Goal: Contribute content: Add original content to the website for others to see

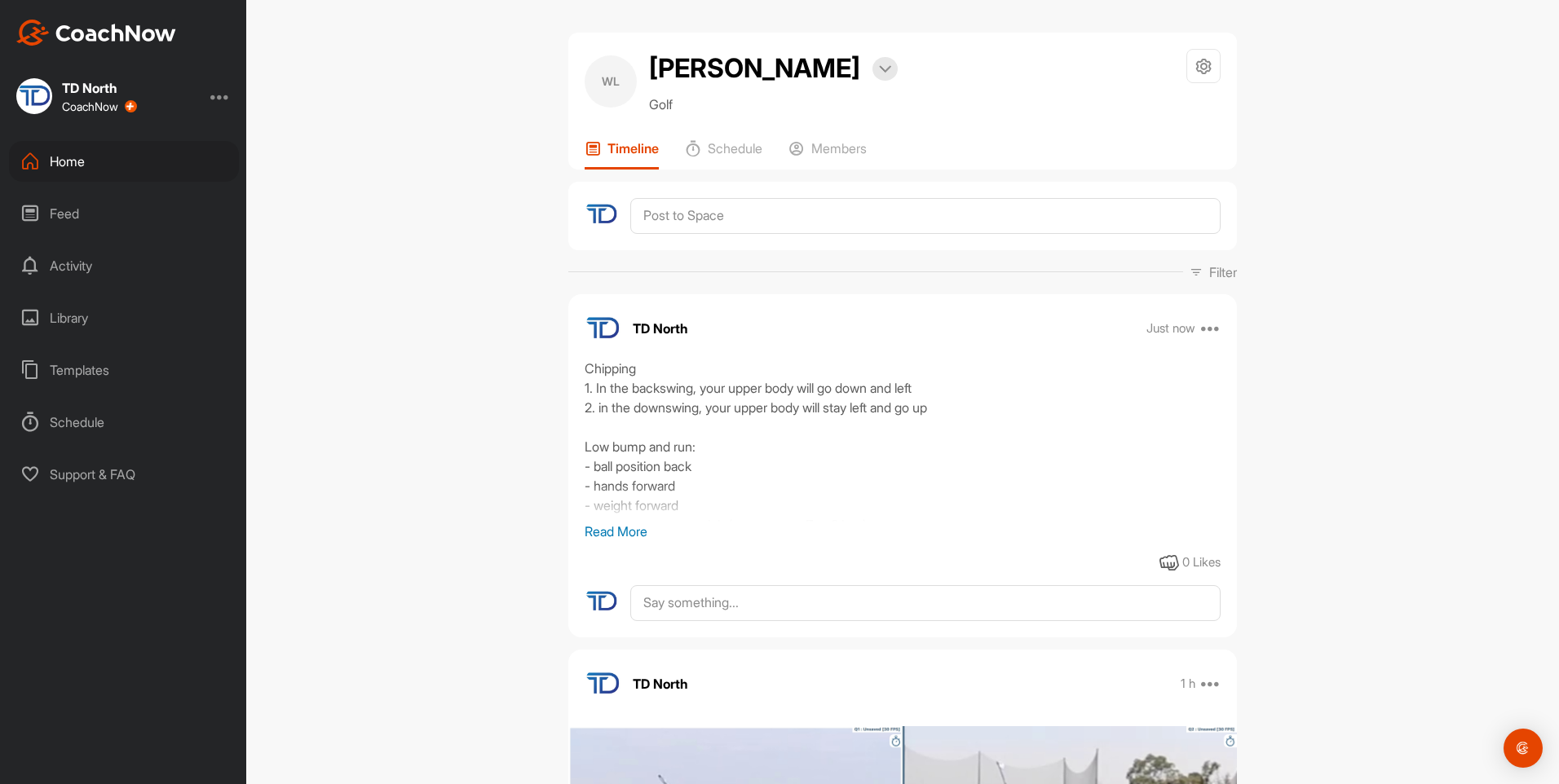
scroll to position [532, 0]
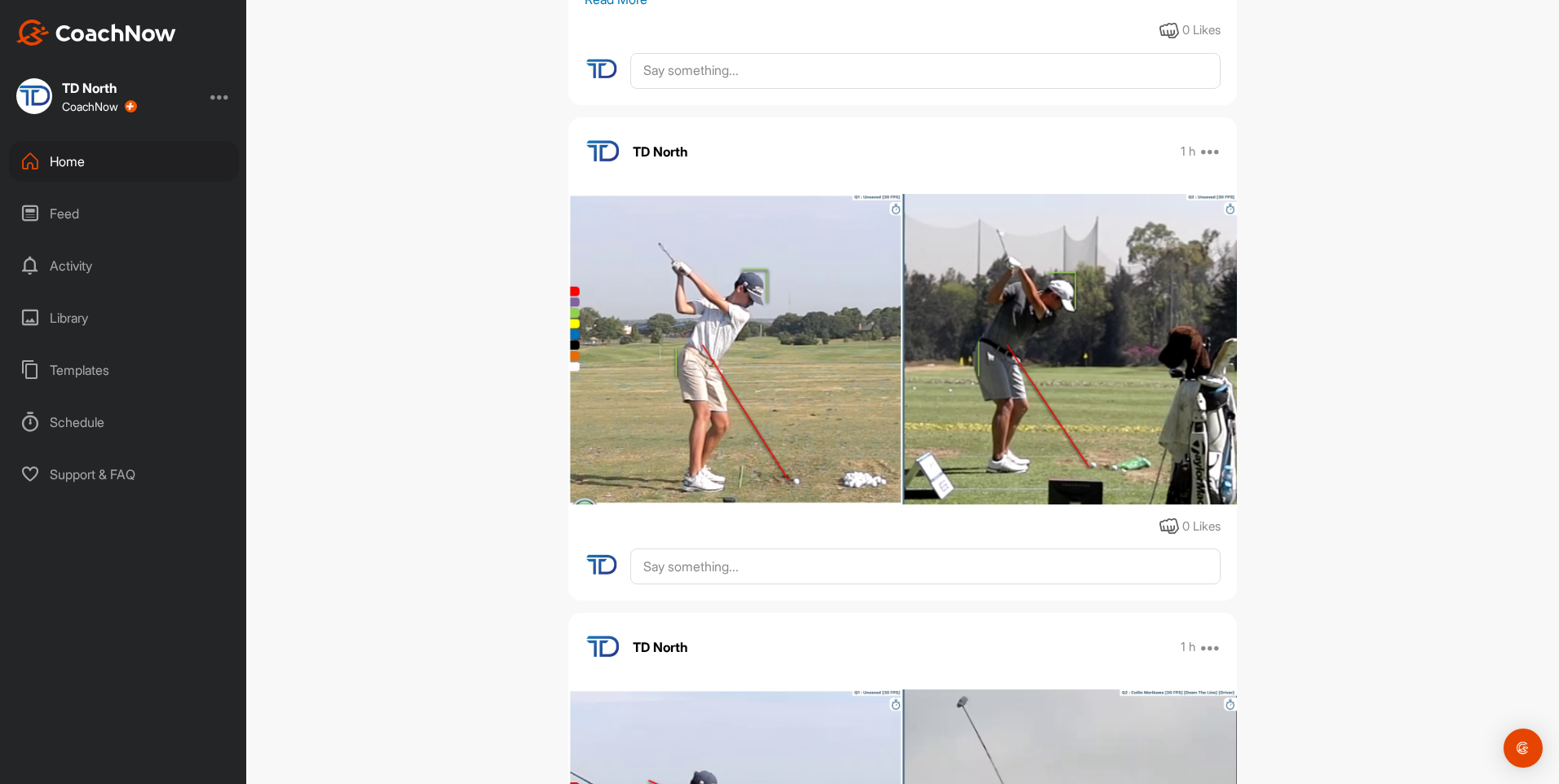
click at [139, 155] on div "Home" at bounding box center [124, 161] width 230 height 41
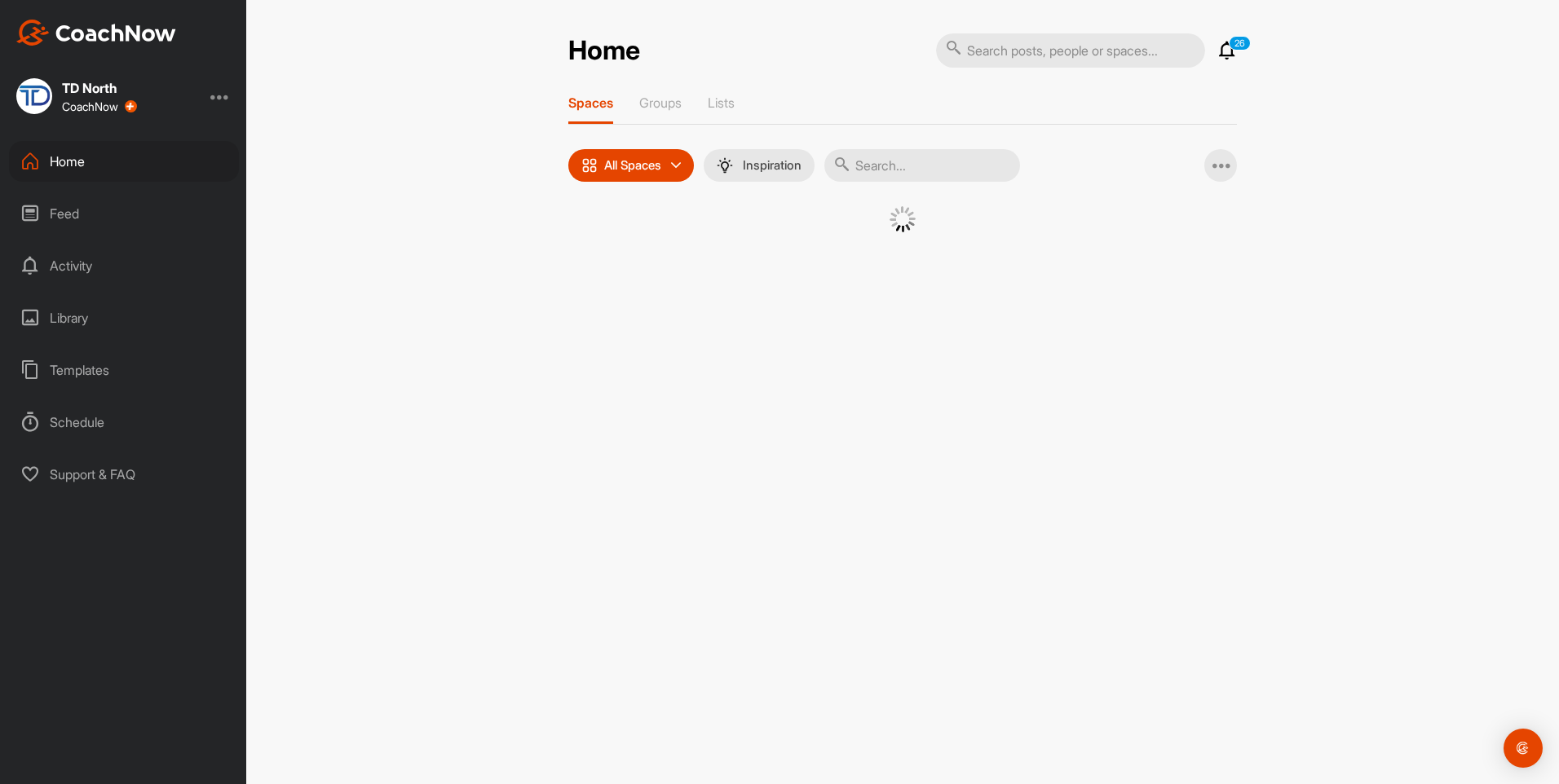
click at [968, 163] on input "text" at bounding box center [922, 166] width 195 height 32
type input "alej"
click at [749, 249] on div "AN" at bounding box center [750, 248] width 84 height 84
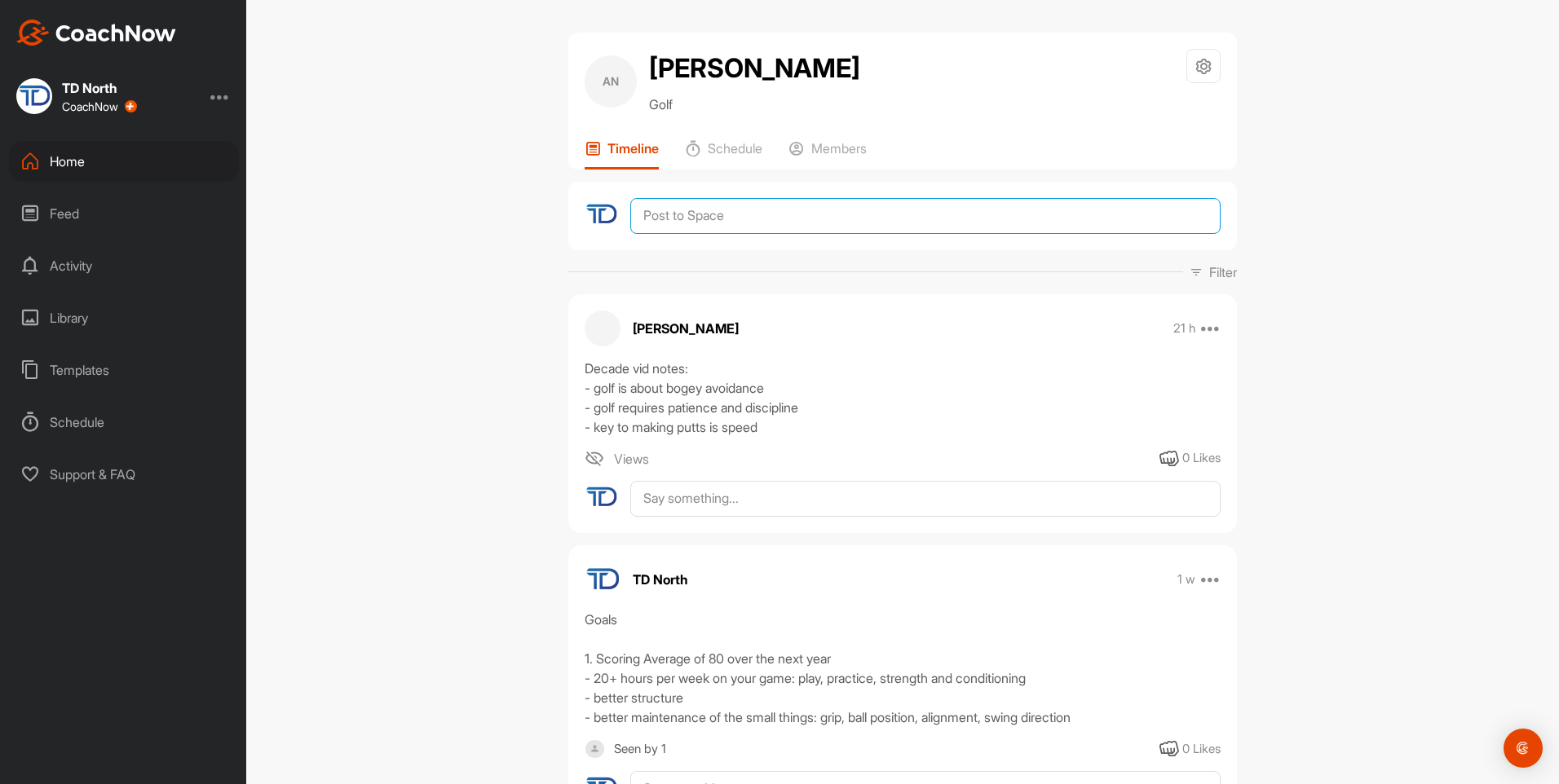
click at [734, 214] on textarea at bounding box center [926, 216] width 590 height 36
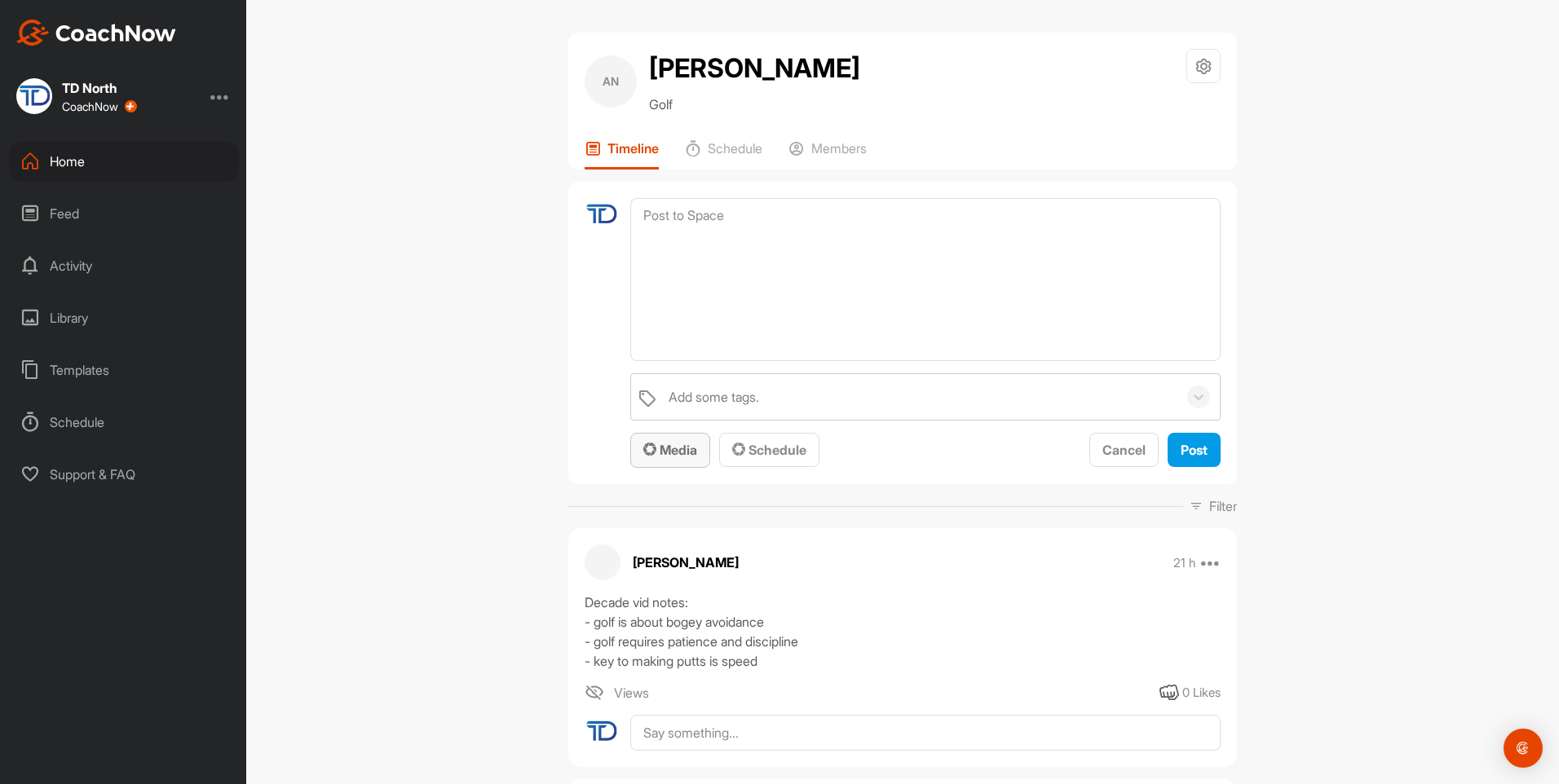
click at [666, 450] on span "Media" at bounding box center [670, 450] width 54 height 16
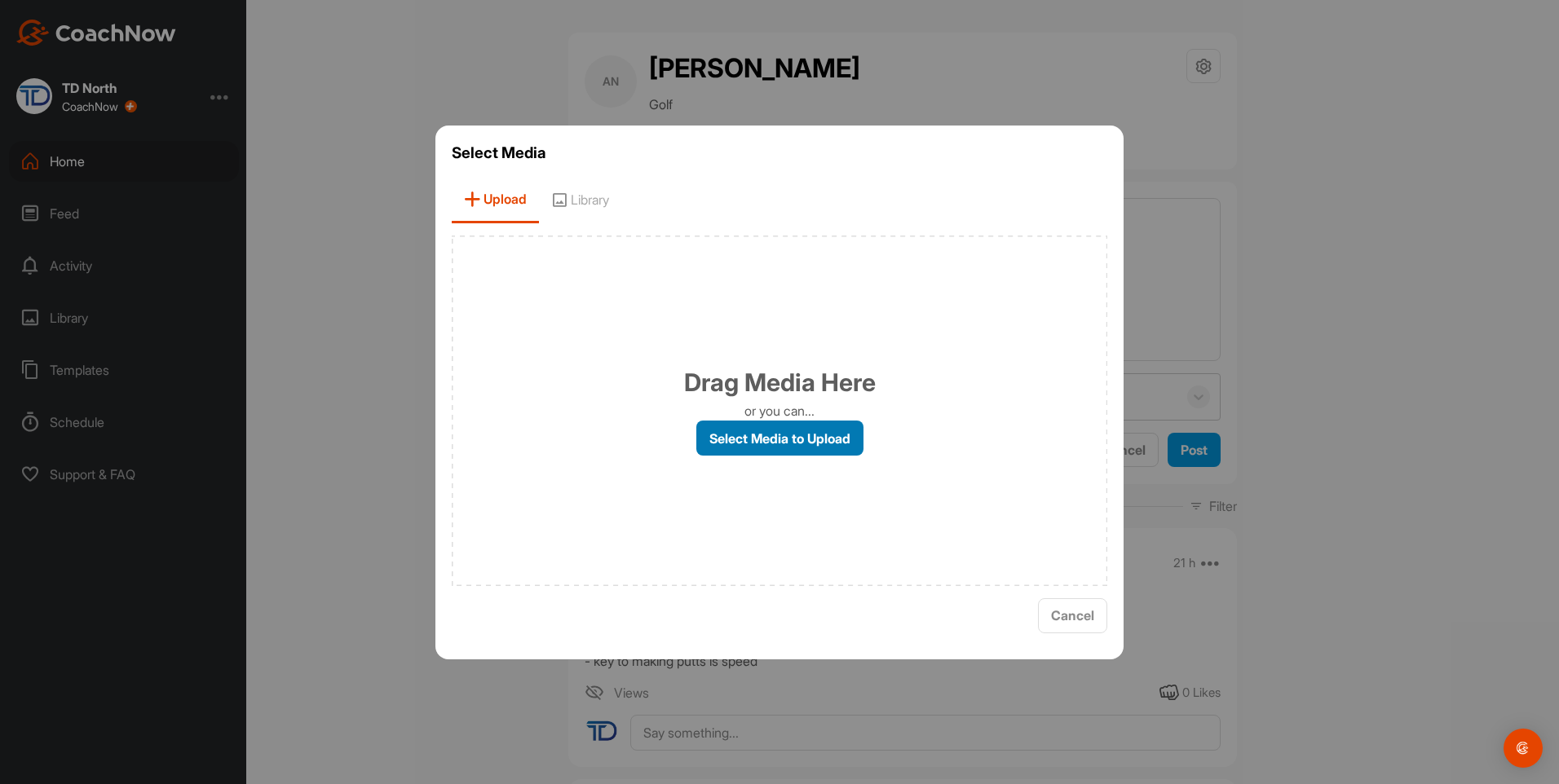
click at [750, 450] on label "Select Media to Upload" at bounding box center [780, 438] width 167 height 35
click at [0, 0] on input "Select Media to Upload" at bounding box center [0, 0] width 0 height 0
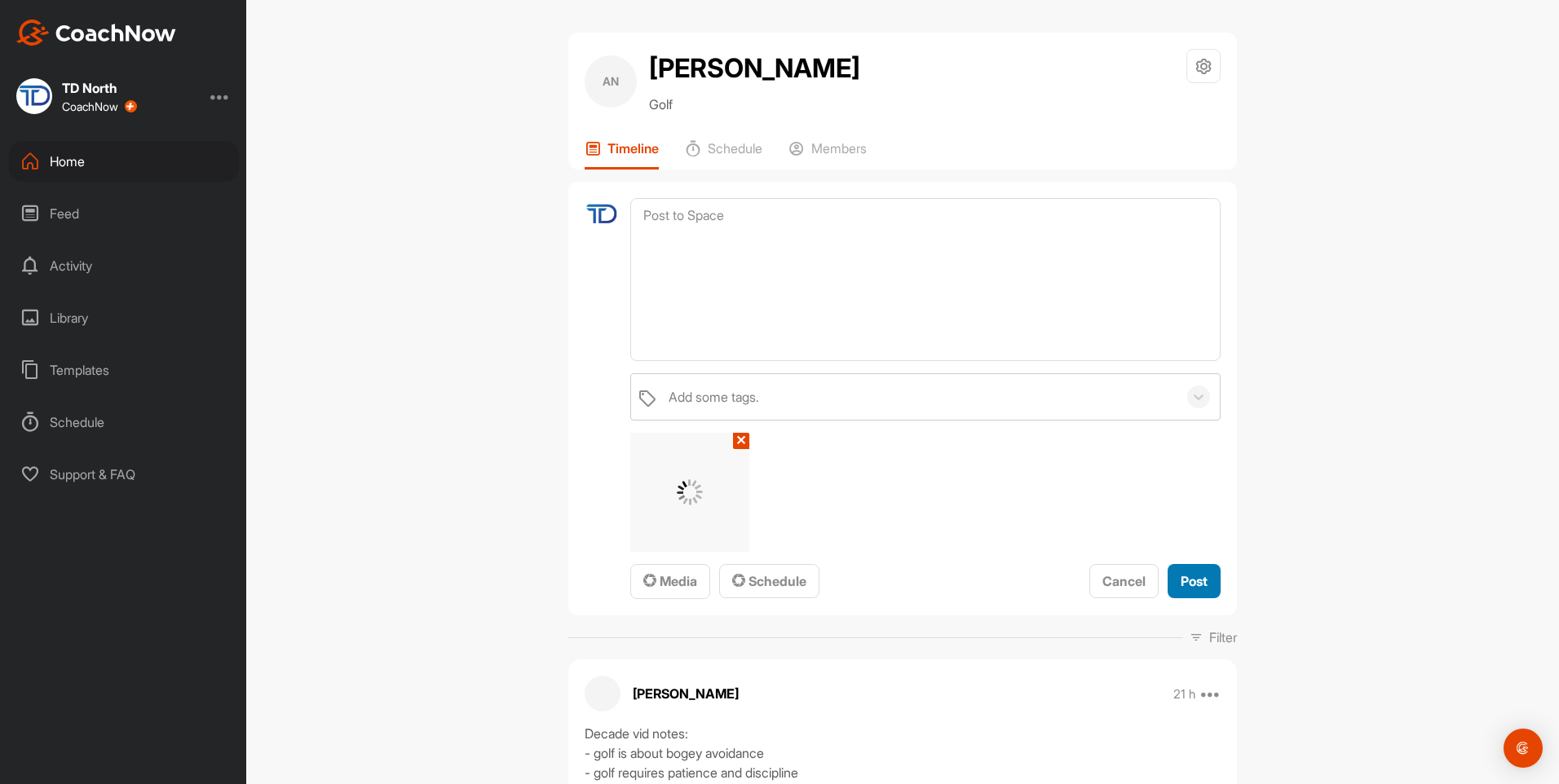
click at [1184, 585] on span "Post" at bounding box center [1194, 581] width 27 height 16
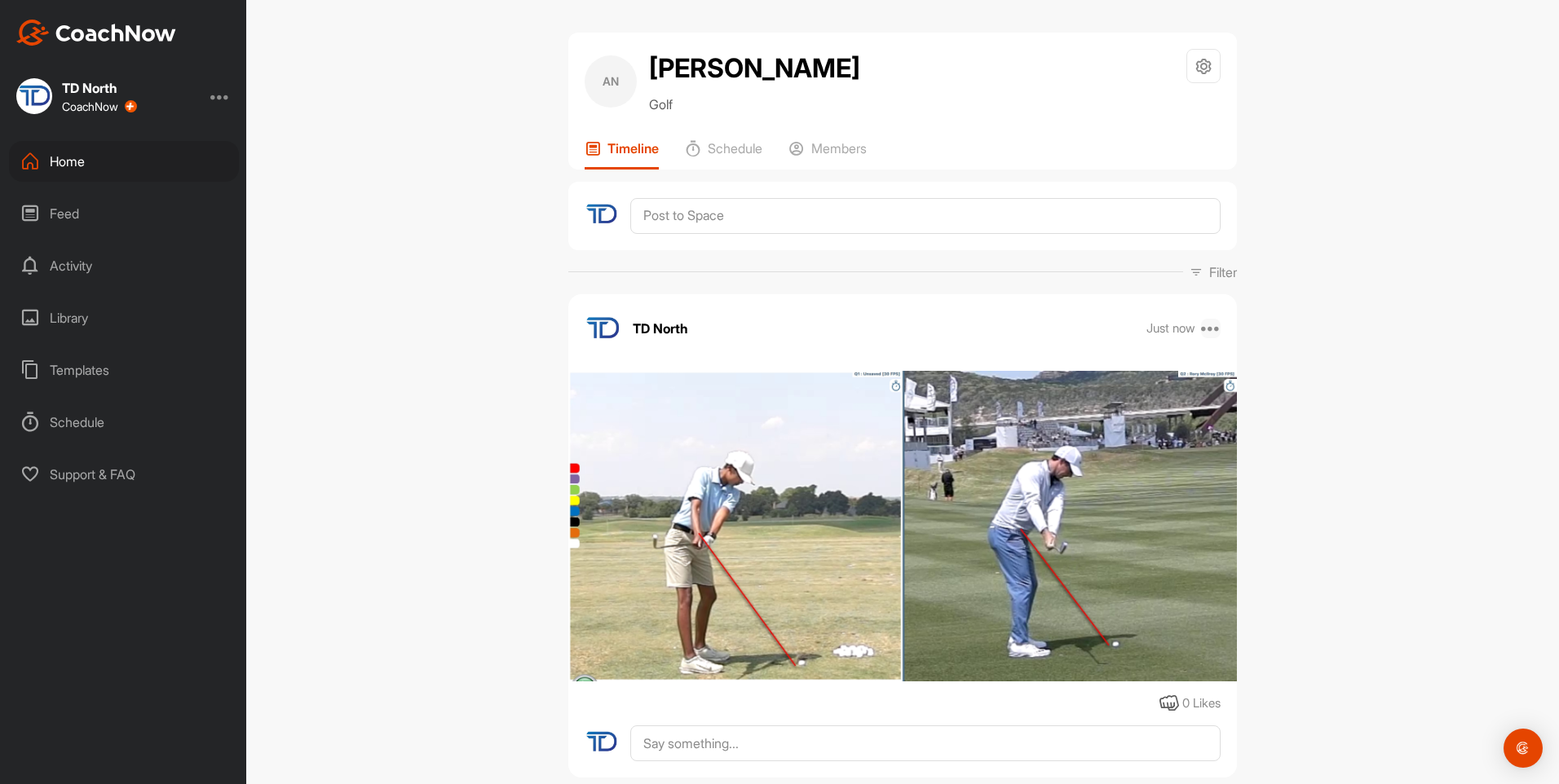
click at [1204, 324] on icon at bounding box center [1210, 328] width 20 height 20
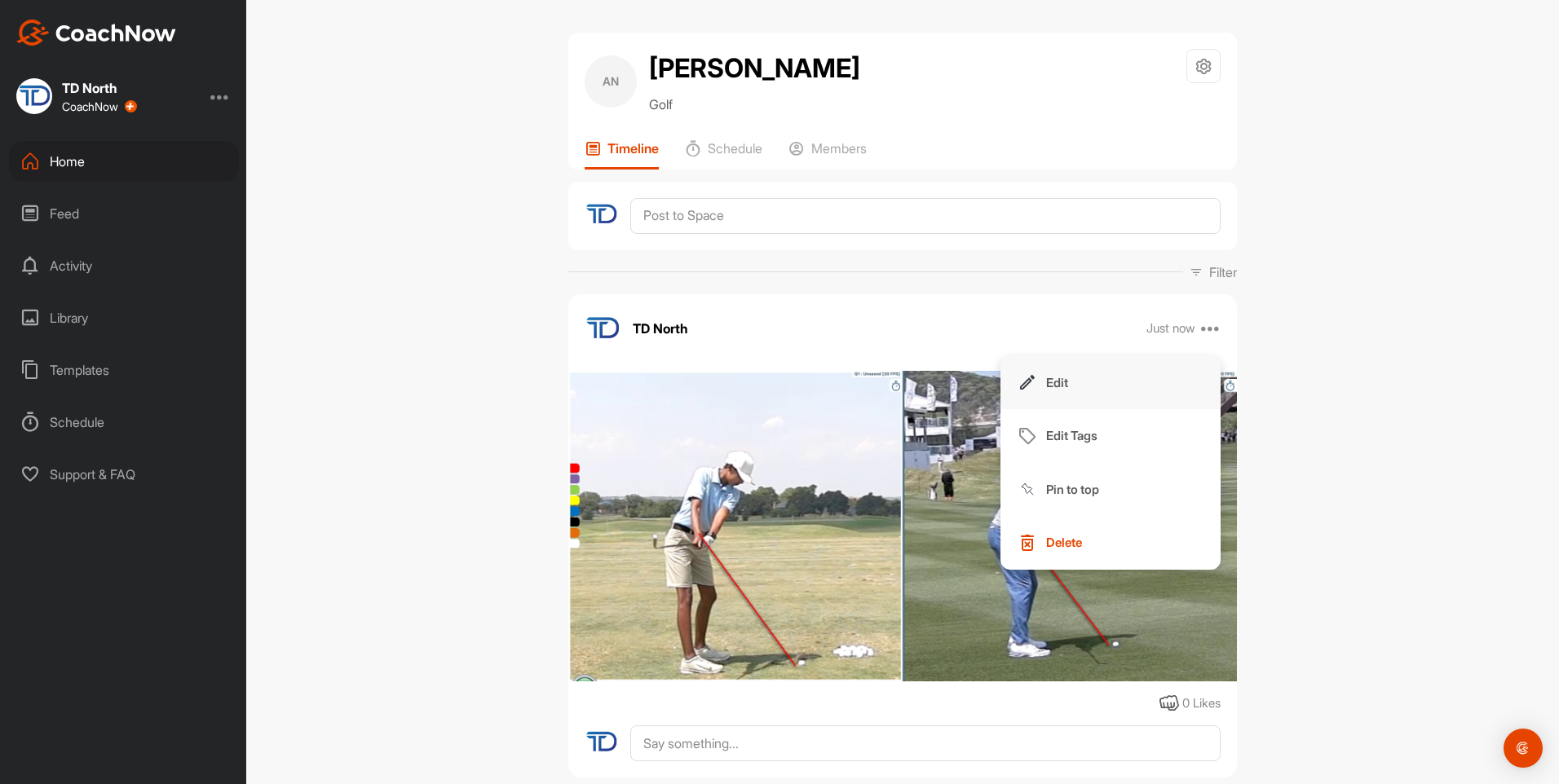
click at [1097, 390] on button "Edit" at bounding box center [1110, 382] width 220 height 54
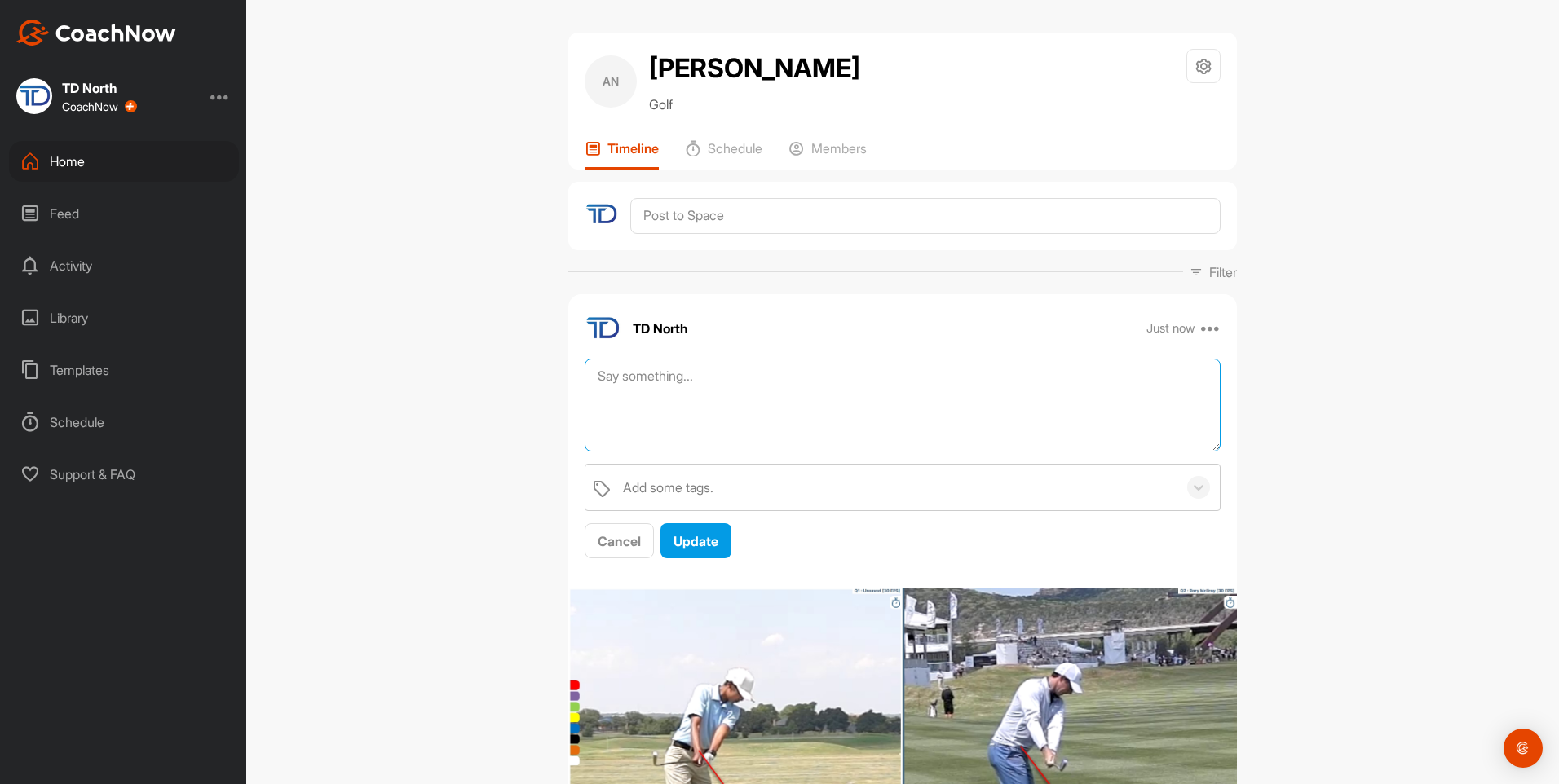
click at [800, 390] on textarea at bounding box center [902, 405] width 636 height 94
type textarea "Irons Takeaway - stabilize the right leg and load into it better going back - s…"
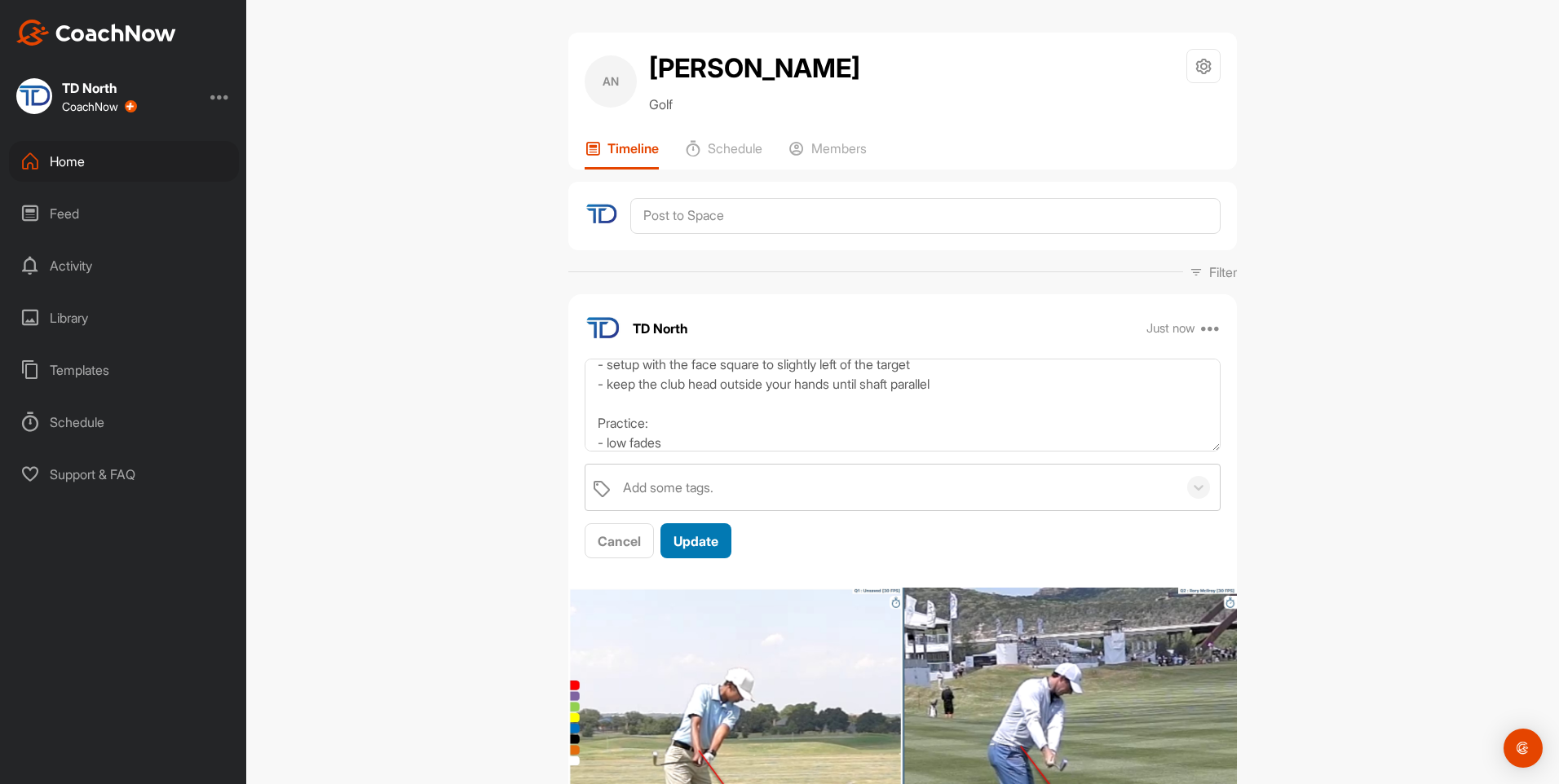
click at [677, 551] on button "Update" at bounding box center [695, 540] width 71 height 35
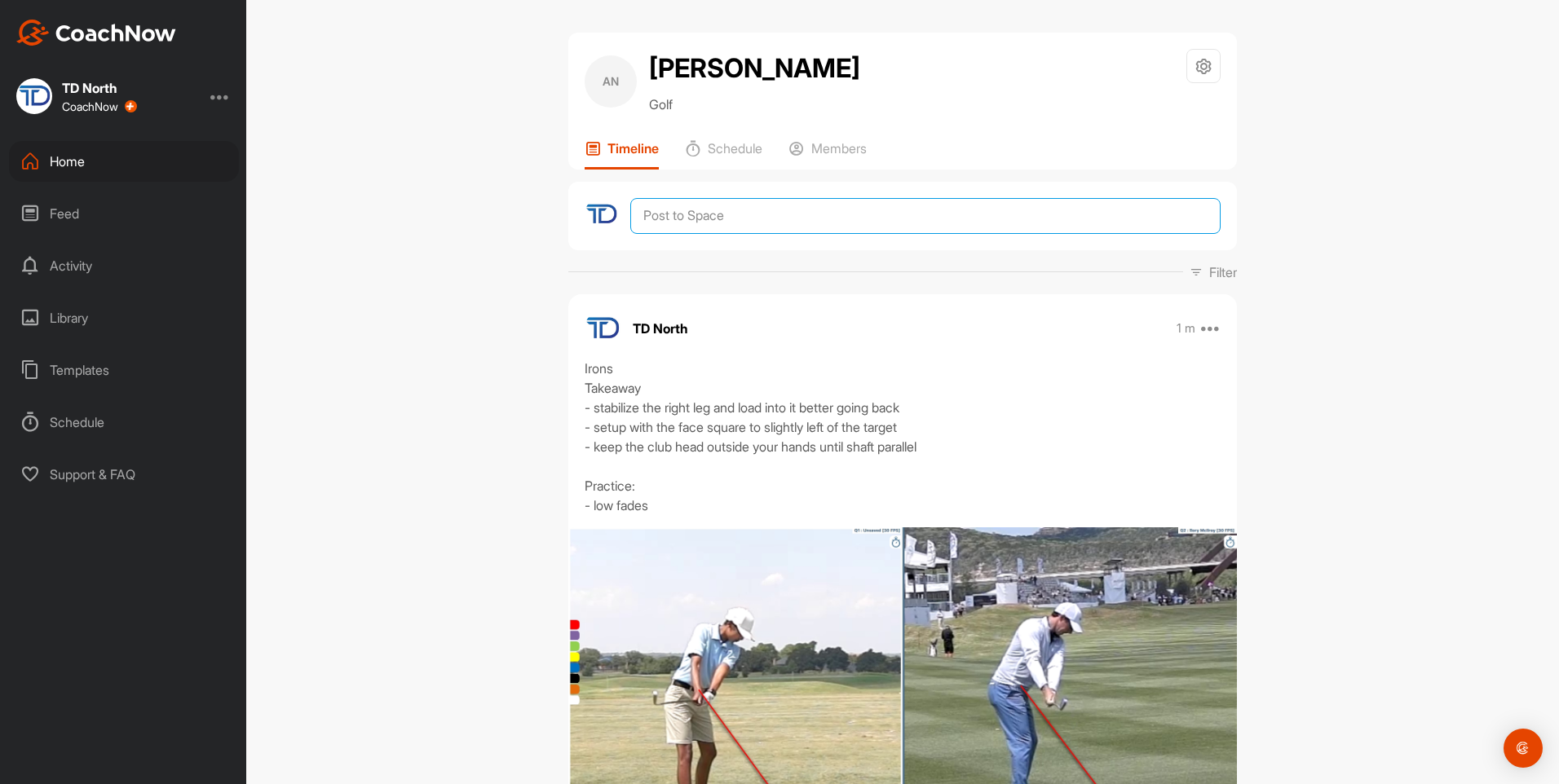
click at [741, 219] on textarea at bounding box center [926, 216] width 590 height 36
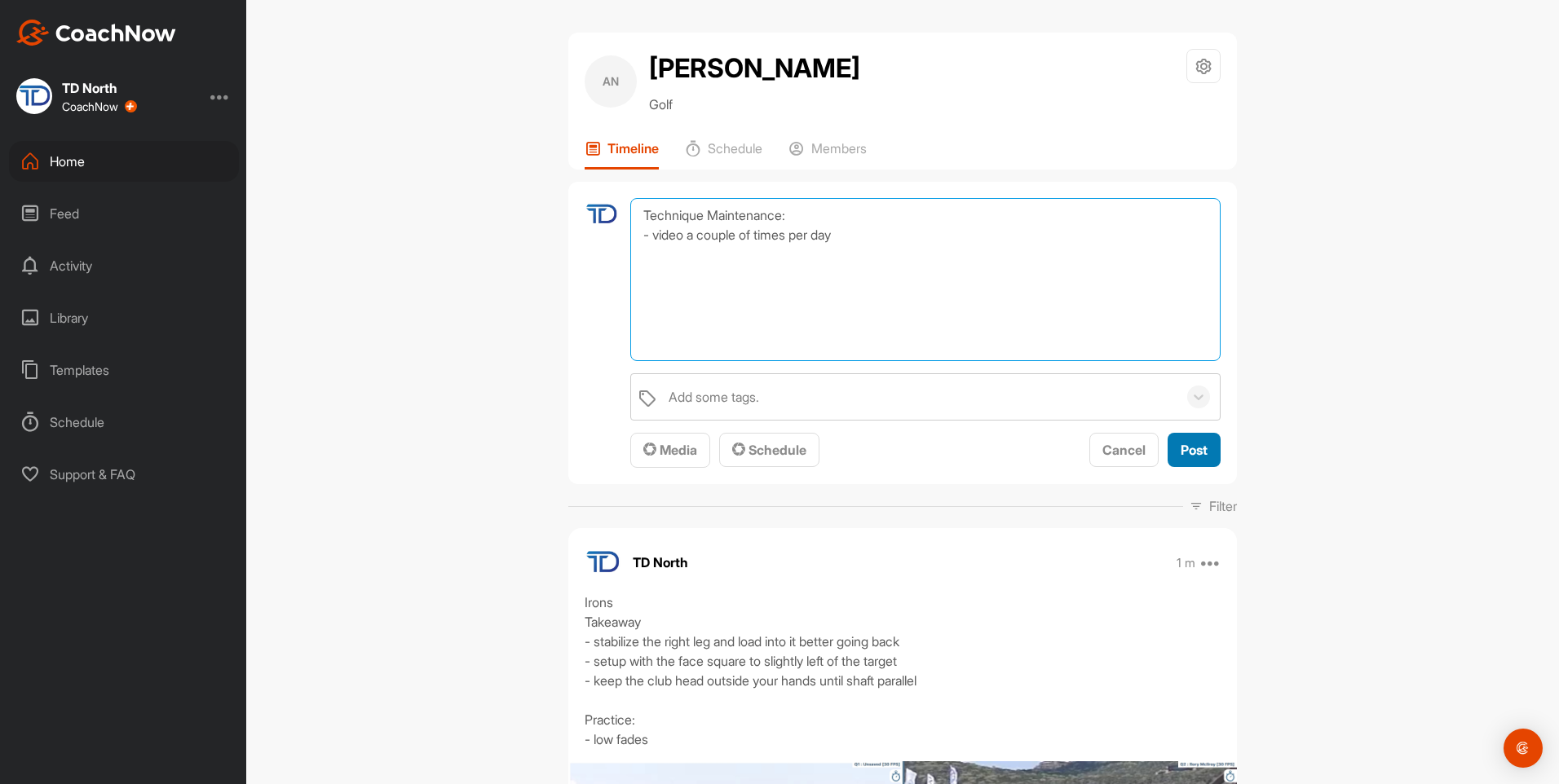
type textarea "Technique Maintenance: - video a couple of times per day"
click at [1201, 457] on span "Post" at bounding box center [1194, 450] width 27 height 16
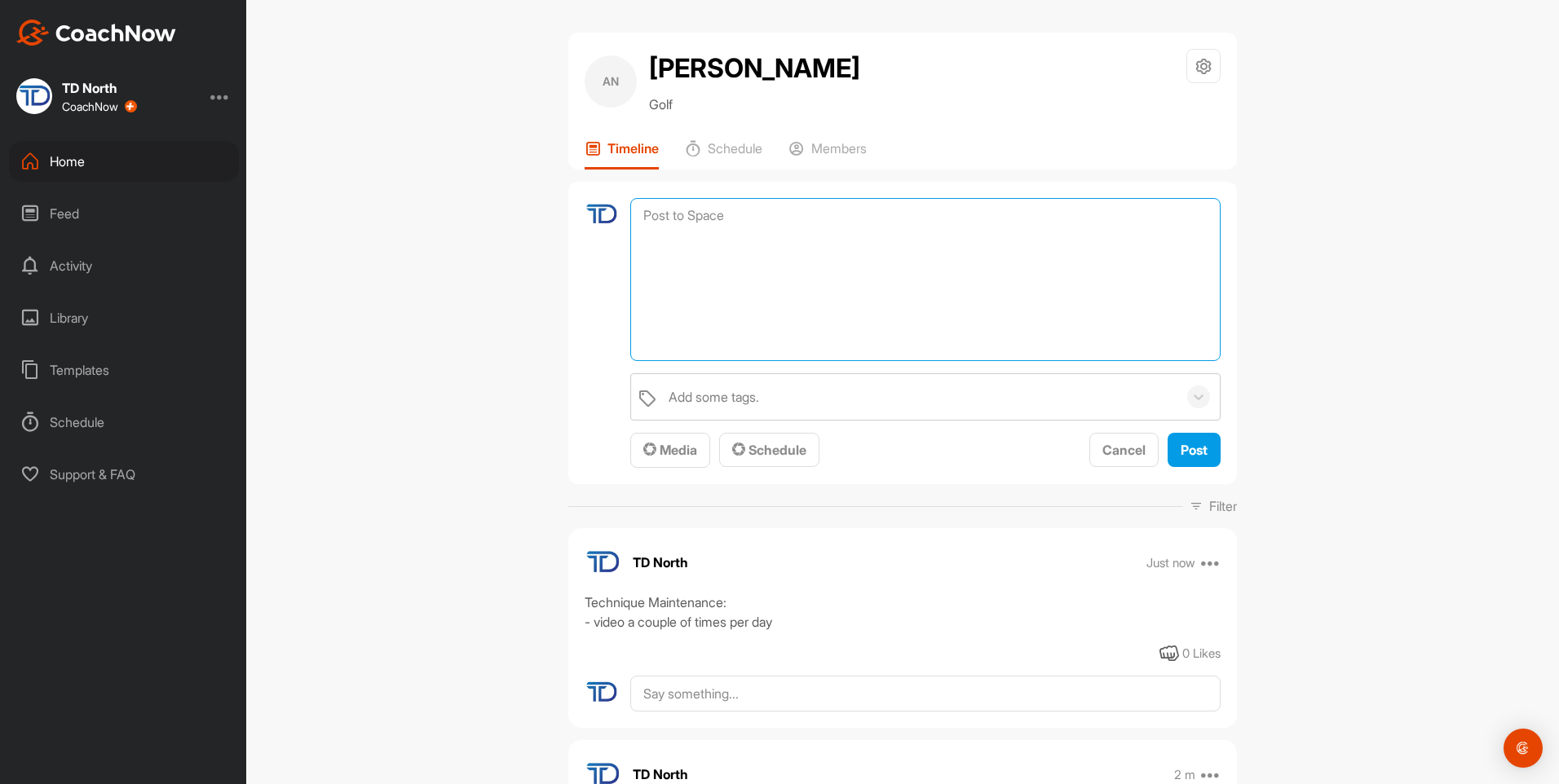
click at [686, 214] on textarea at bounding box center [926, 279] width 590 height 163
click at [672, 447] on span "Media" at bounding box center [670, 450] width 54 height 16
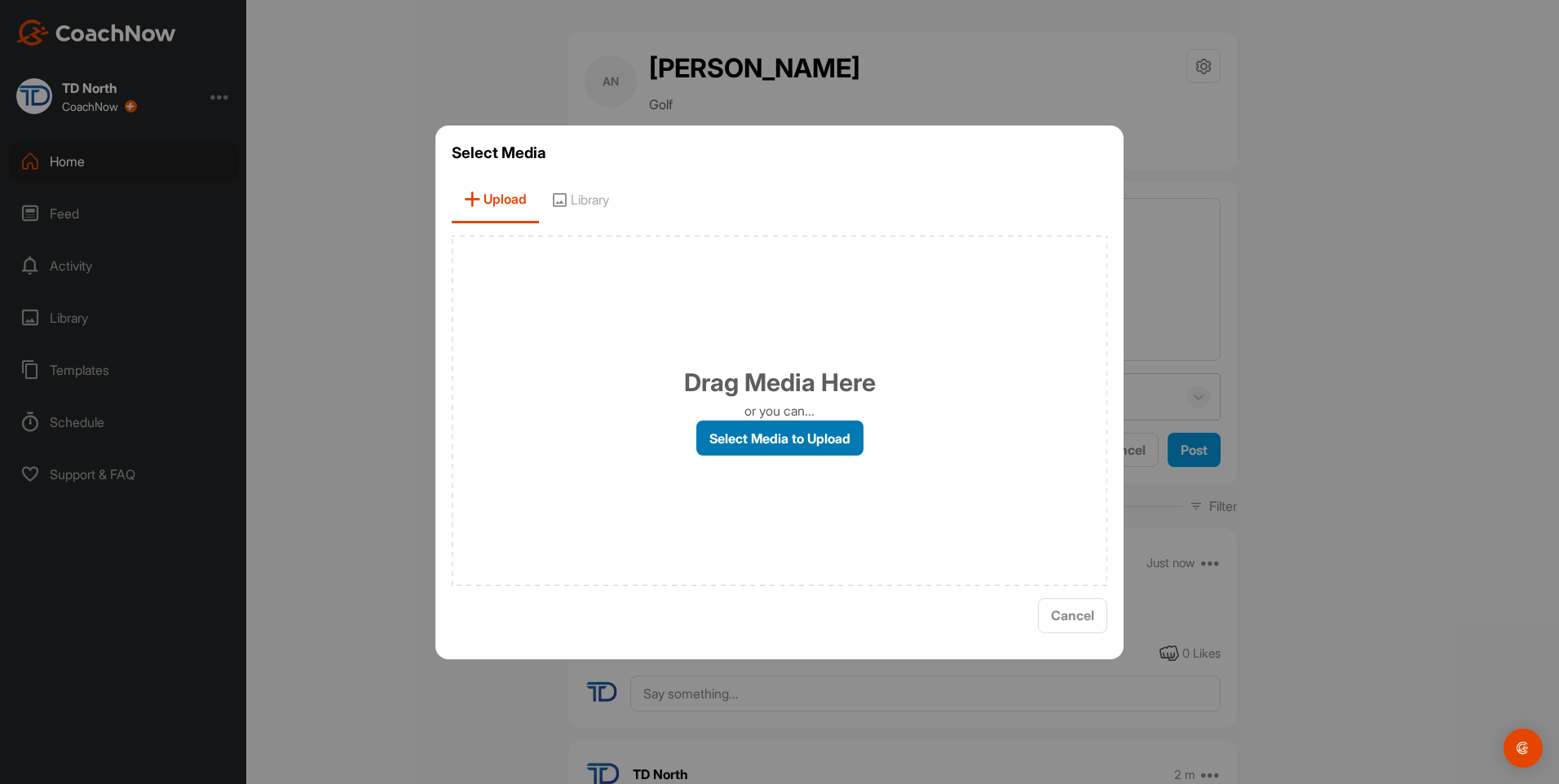
click at [752, 444] on label "Select Media to Upload" at bounding box center [780, 438] width 167 height 35
click at [0, 0] on input "Select Media to Upload" at bounding box center [0, 0] width 0 height 0
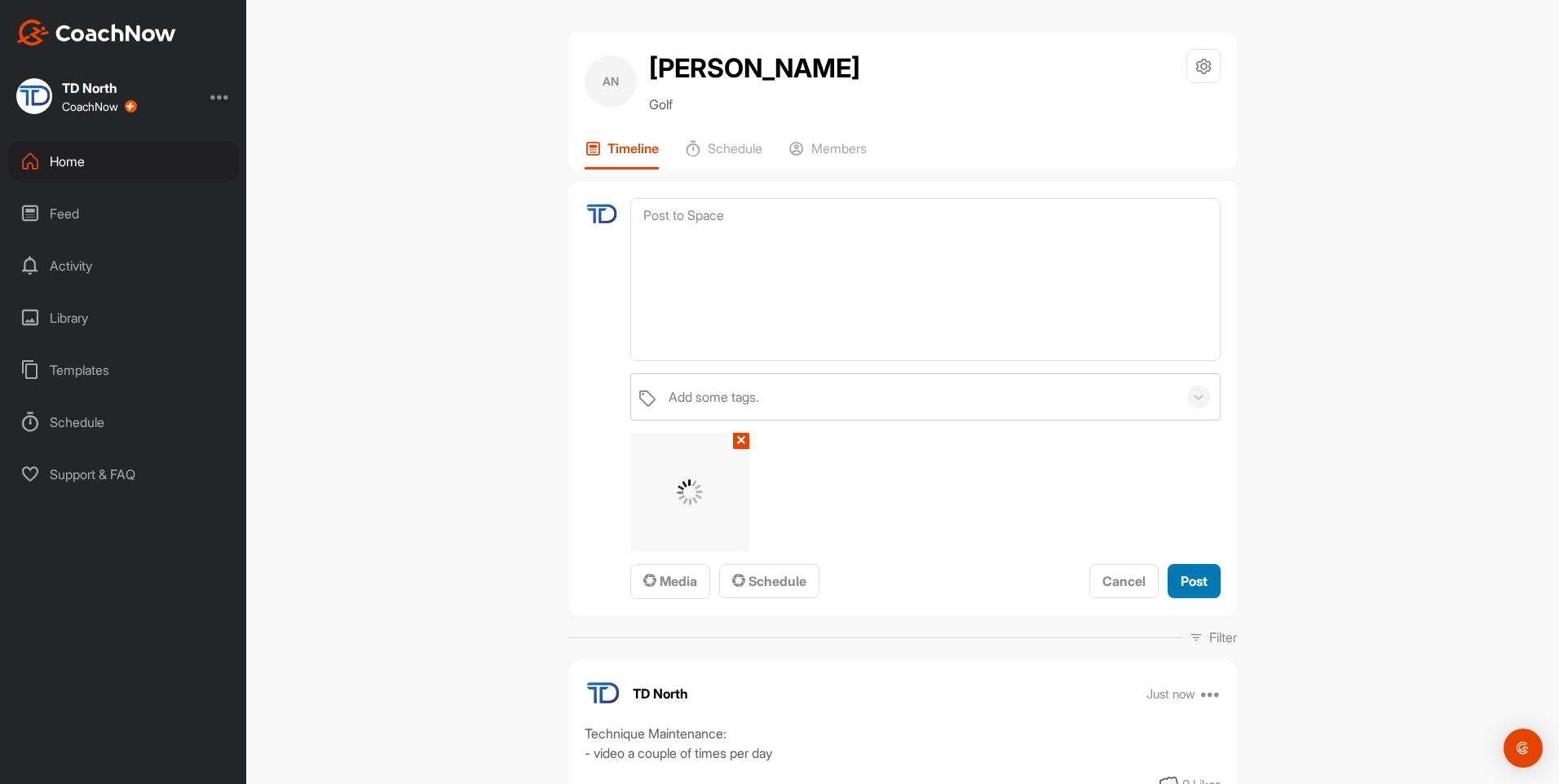
click at [1195, 577] on span "Post" at bounding box center [1194, 581] width 27 height 16
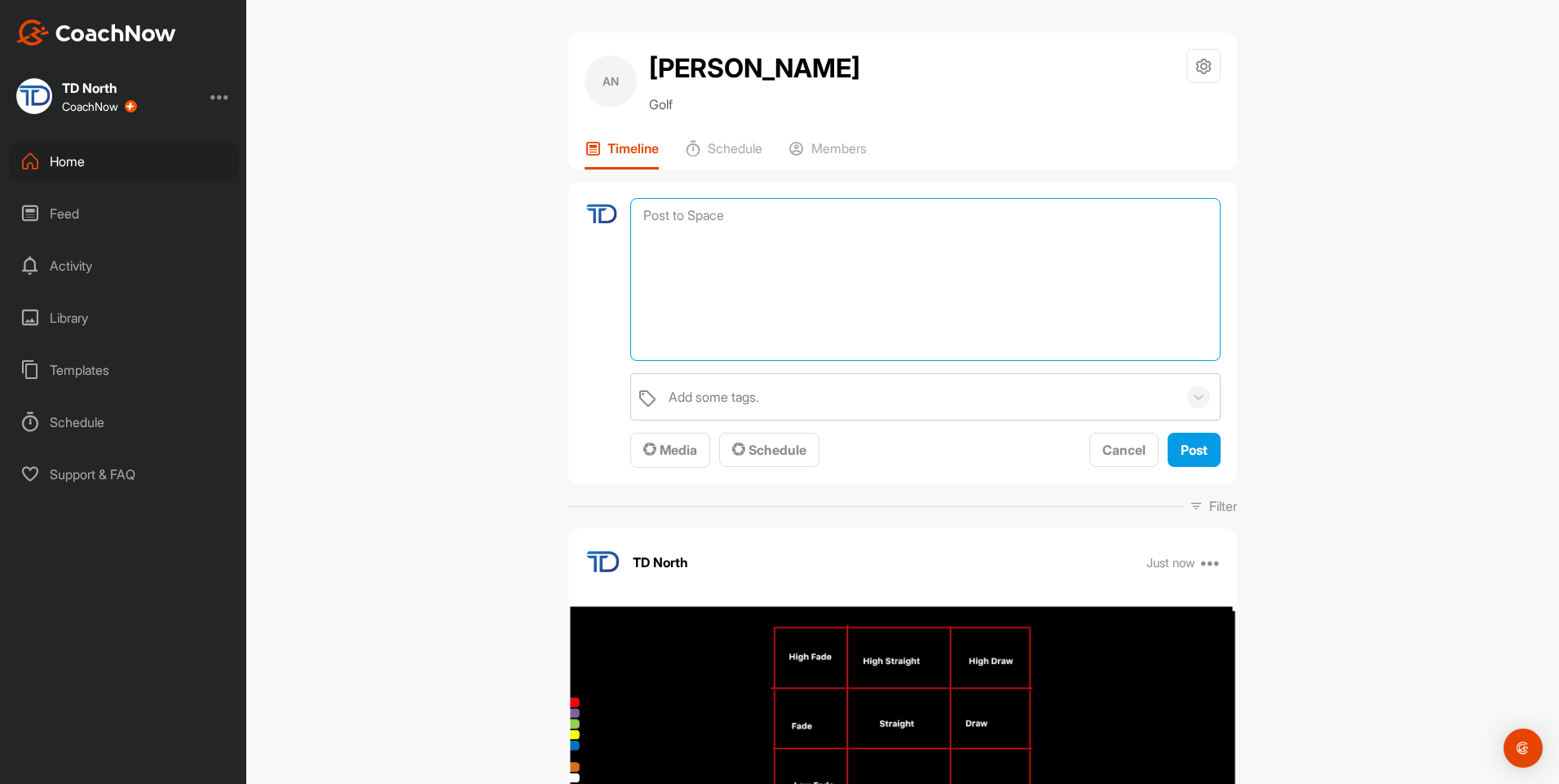
click at [730, 212] on textarea at bounding box center [926, 279] width 590 height 163
click at [680, 459] on div "Media" at bounding box center [670, 450] width 54 height 20
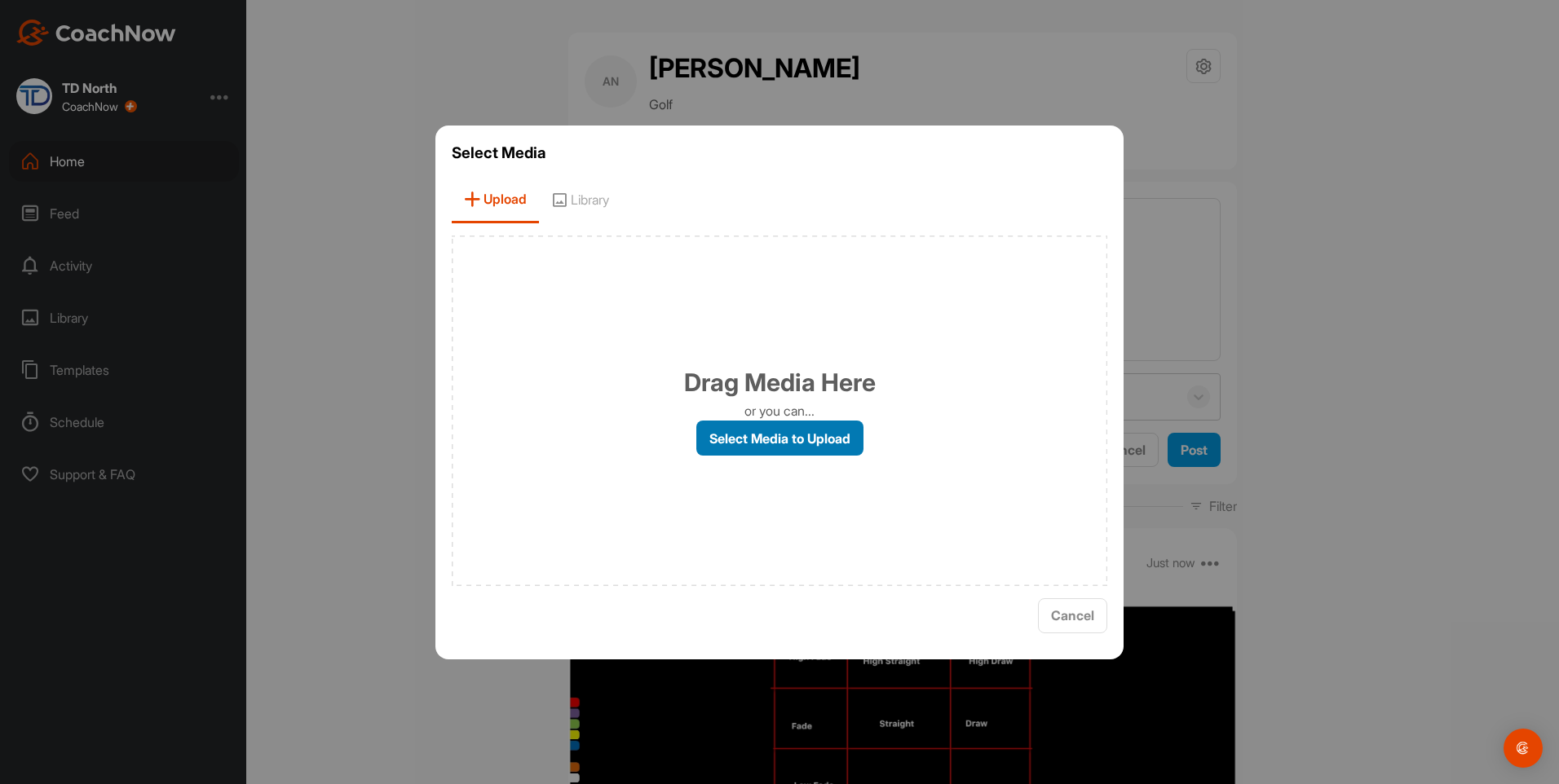
click at [837, 441] on label "Select Media to Upload" at bounding box center [780, 438] width 167 height 35
click at [0, 0] on input "Select Media to Upload" at bounding box center [0, 0] width 0 height 0
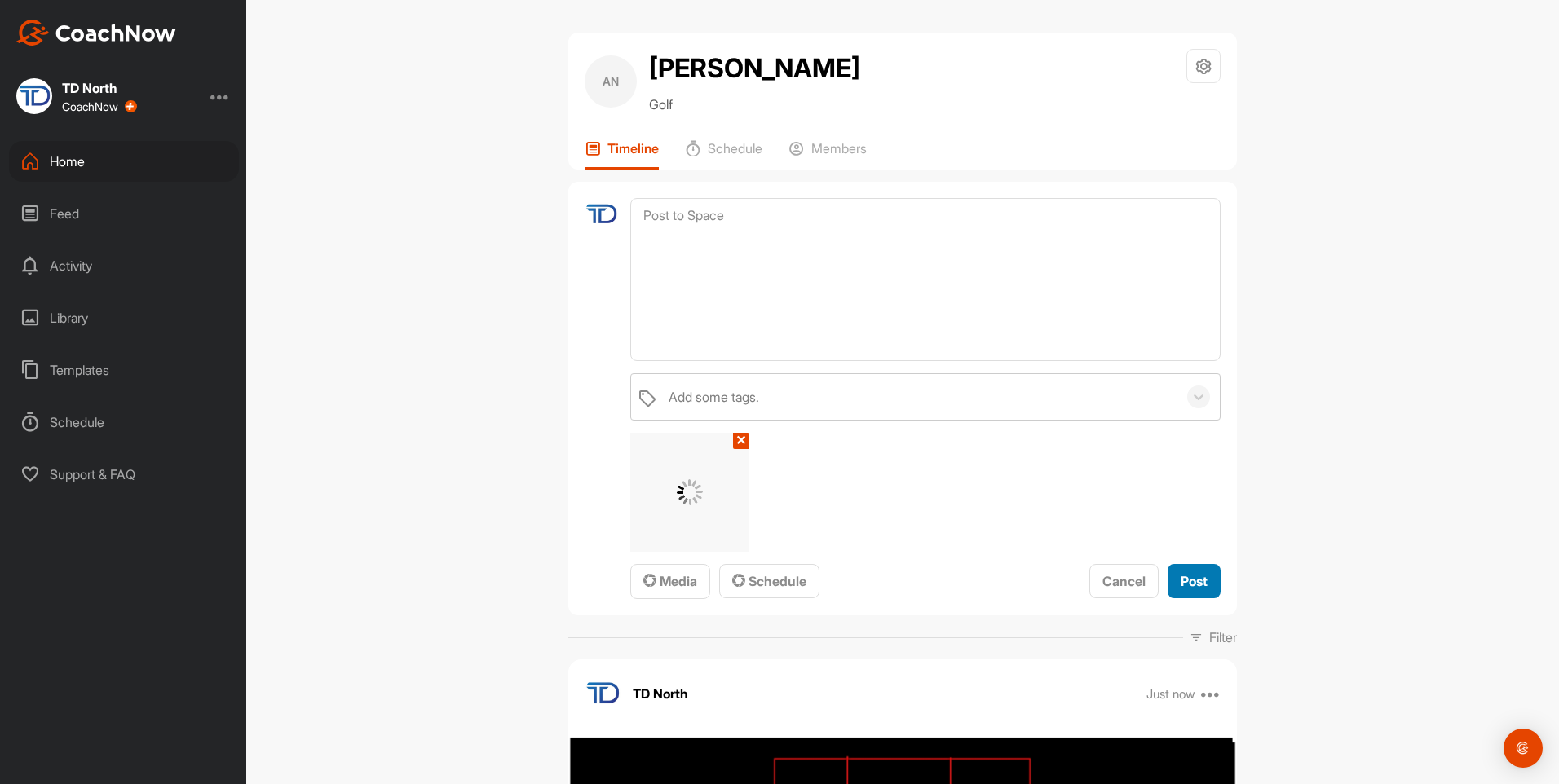
click at [1194, 585] on span "Post" at bounding box center [1194, 581] width 27 height 16
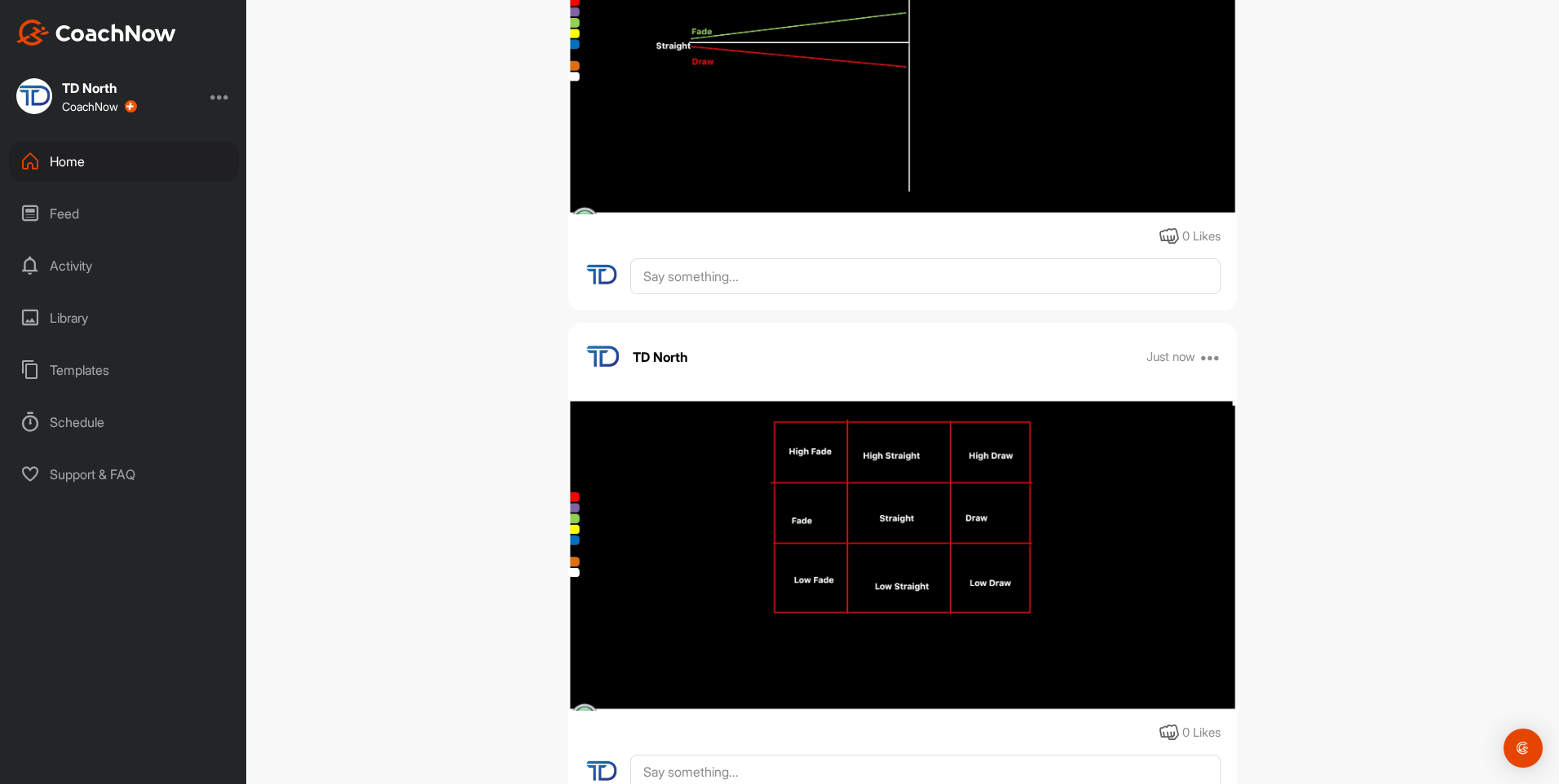
scroll to position [468, 0]
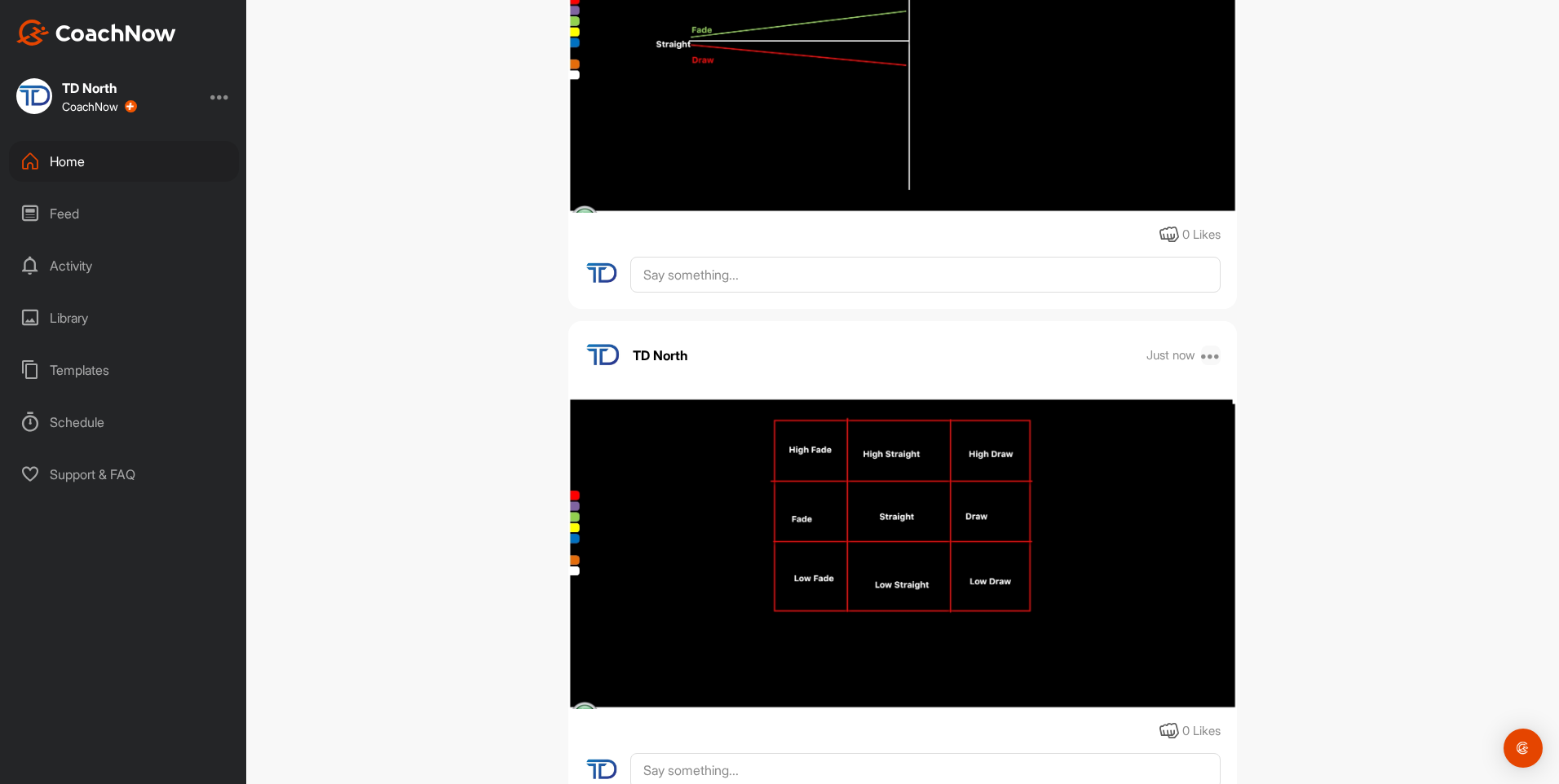
click at [1205, 360] on icon at bounding box center [1210, 355] width 20 height 20
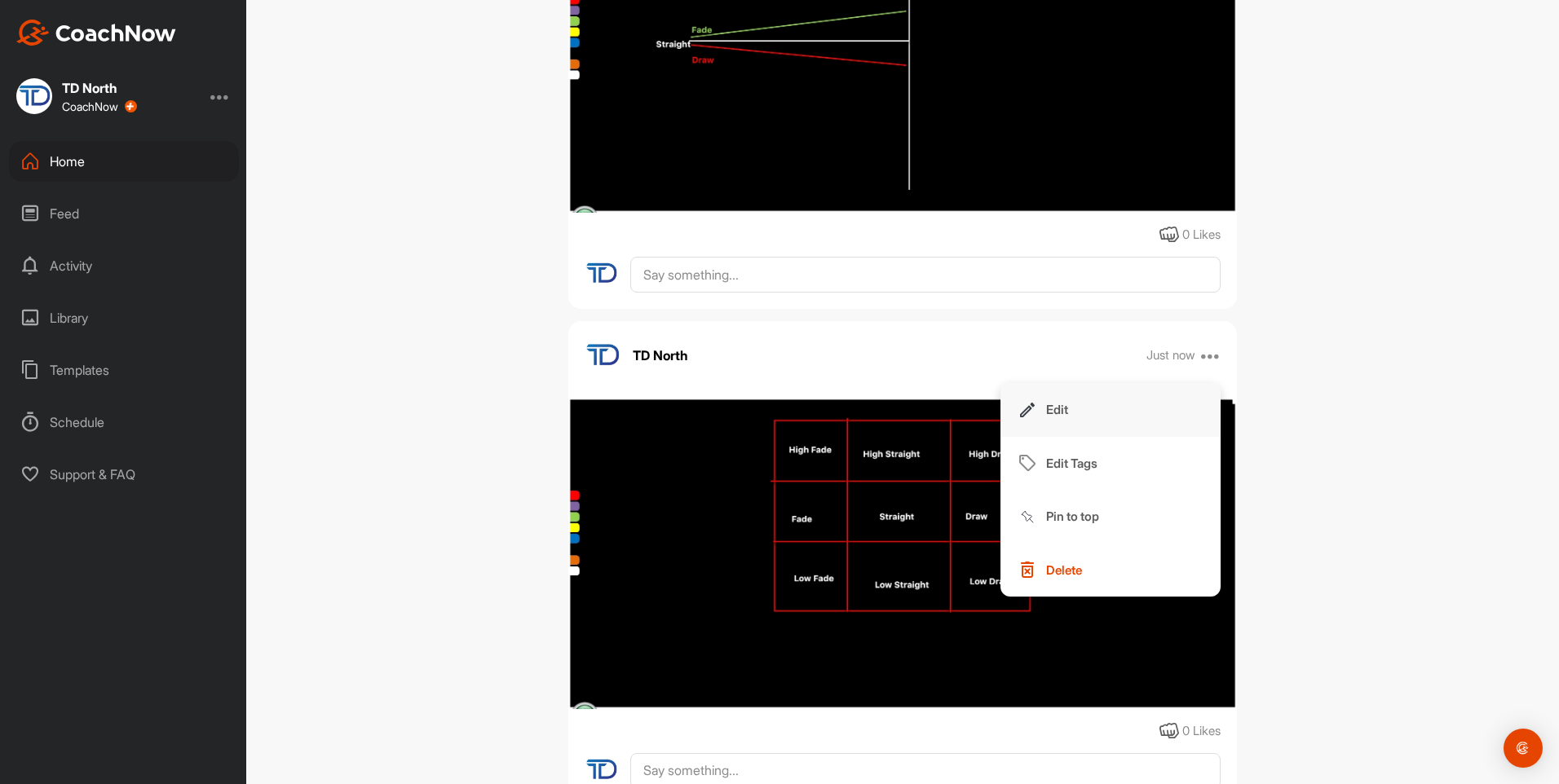
click at [1082, 409] on button "Edit" at bounding box center [1110, 409] width 220 height 54
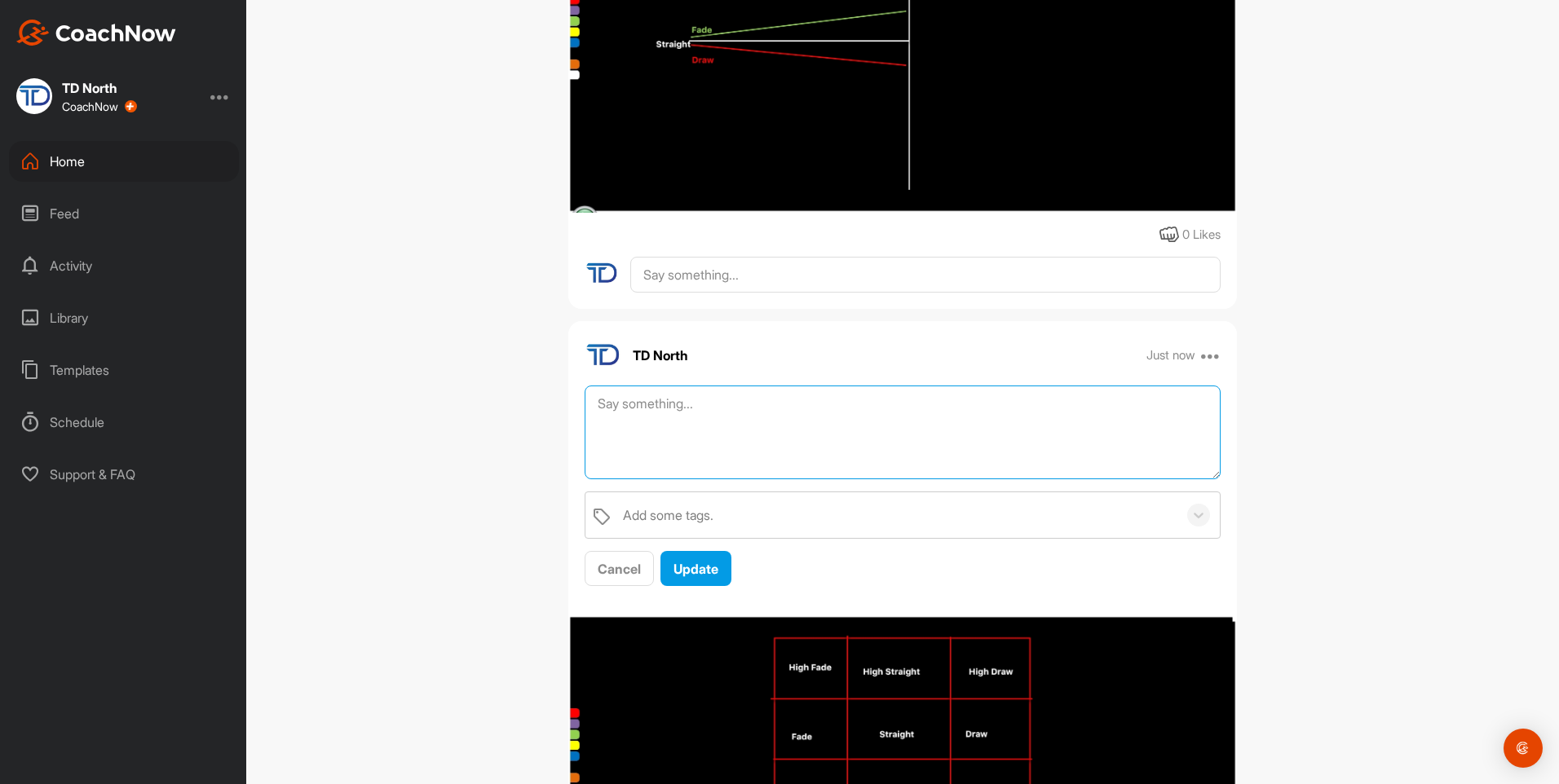
click at [831, 429] on textarea at bounding box center [902, 433] width 636 height 94
type textarea "9 windows Drill - try to hit each shot - are you struggling with any of them? -…"
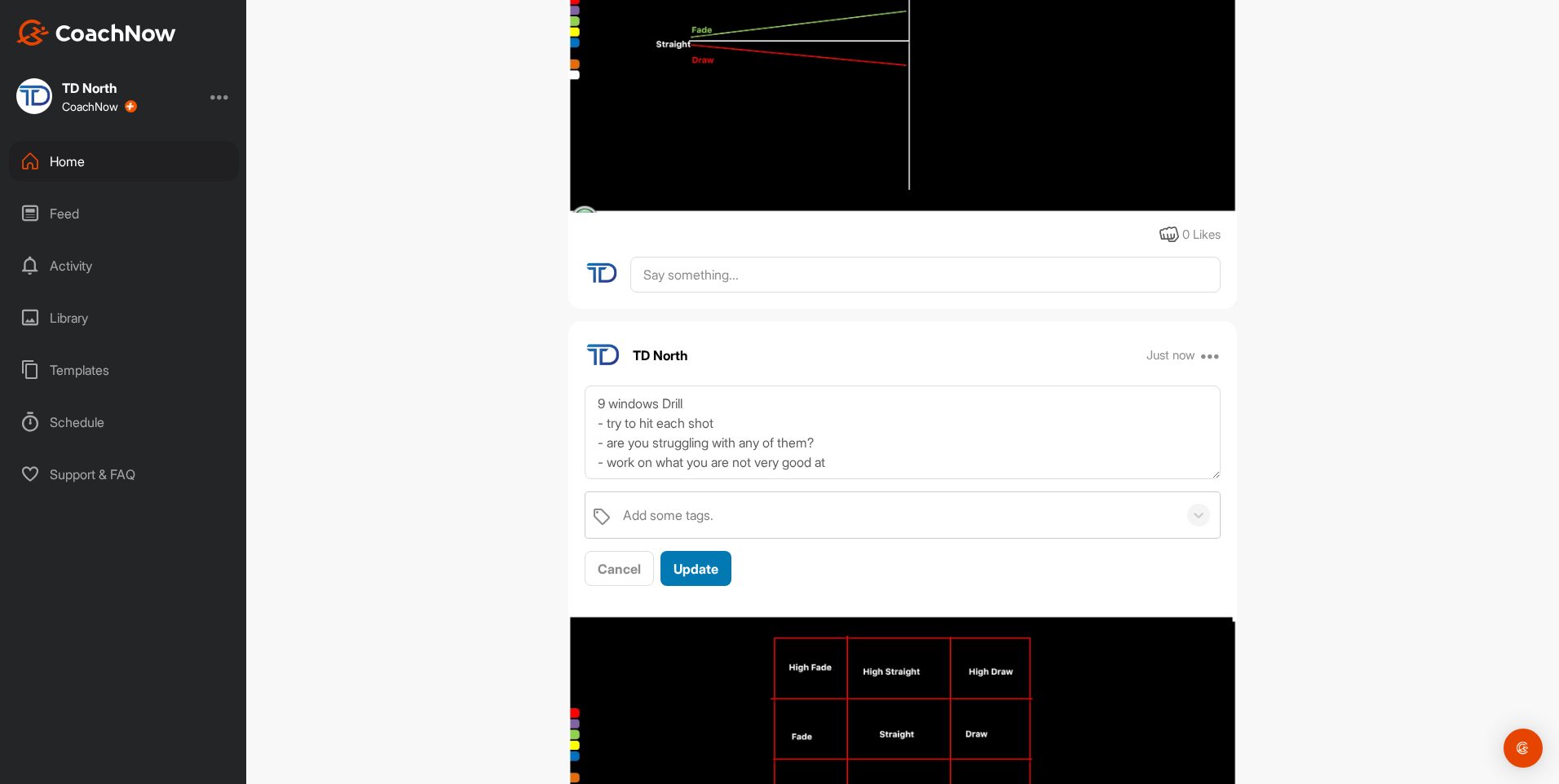
click at [698, 567] on span "Update" at bounding box center [695, 568] width 45 height 16
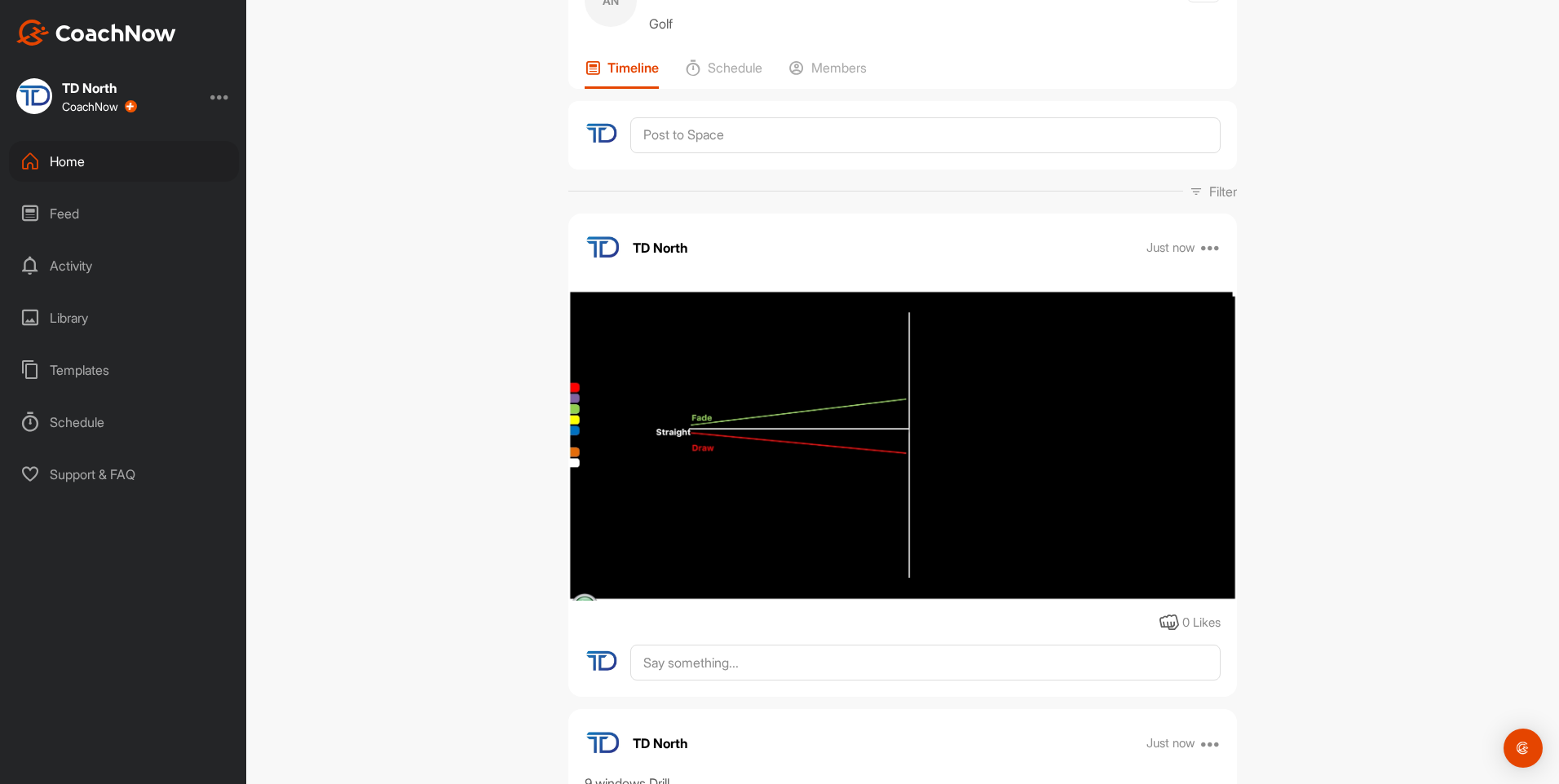
scroll to position [78, 0]
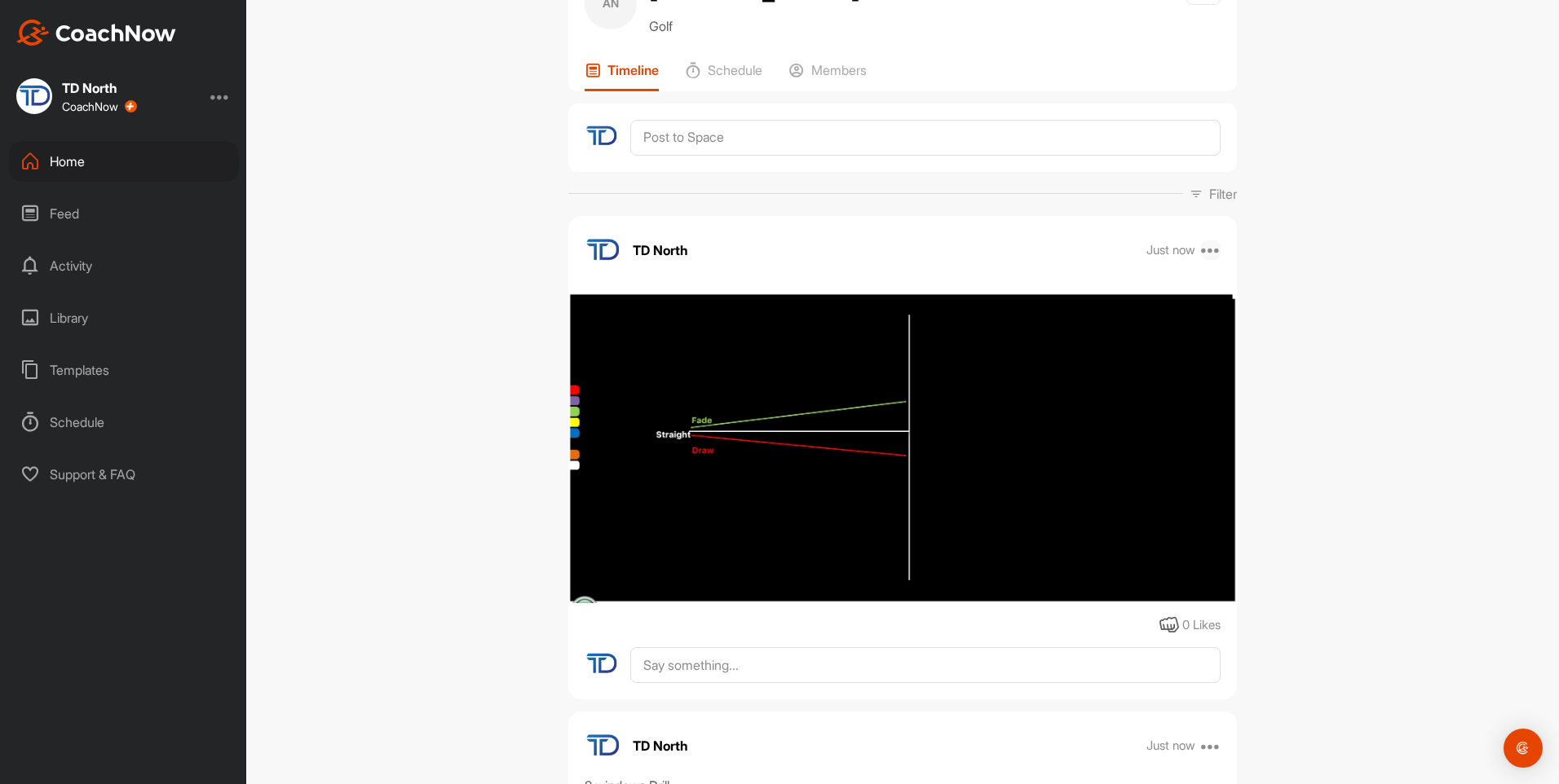
click at [1208, 250] on icon at bounding box center [1210, 250] width 20 height 20
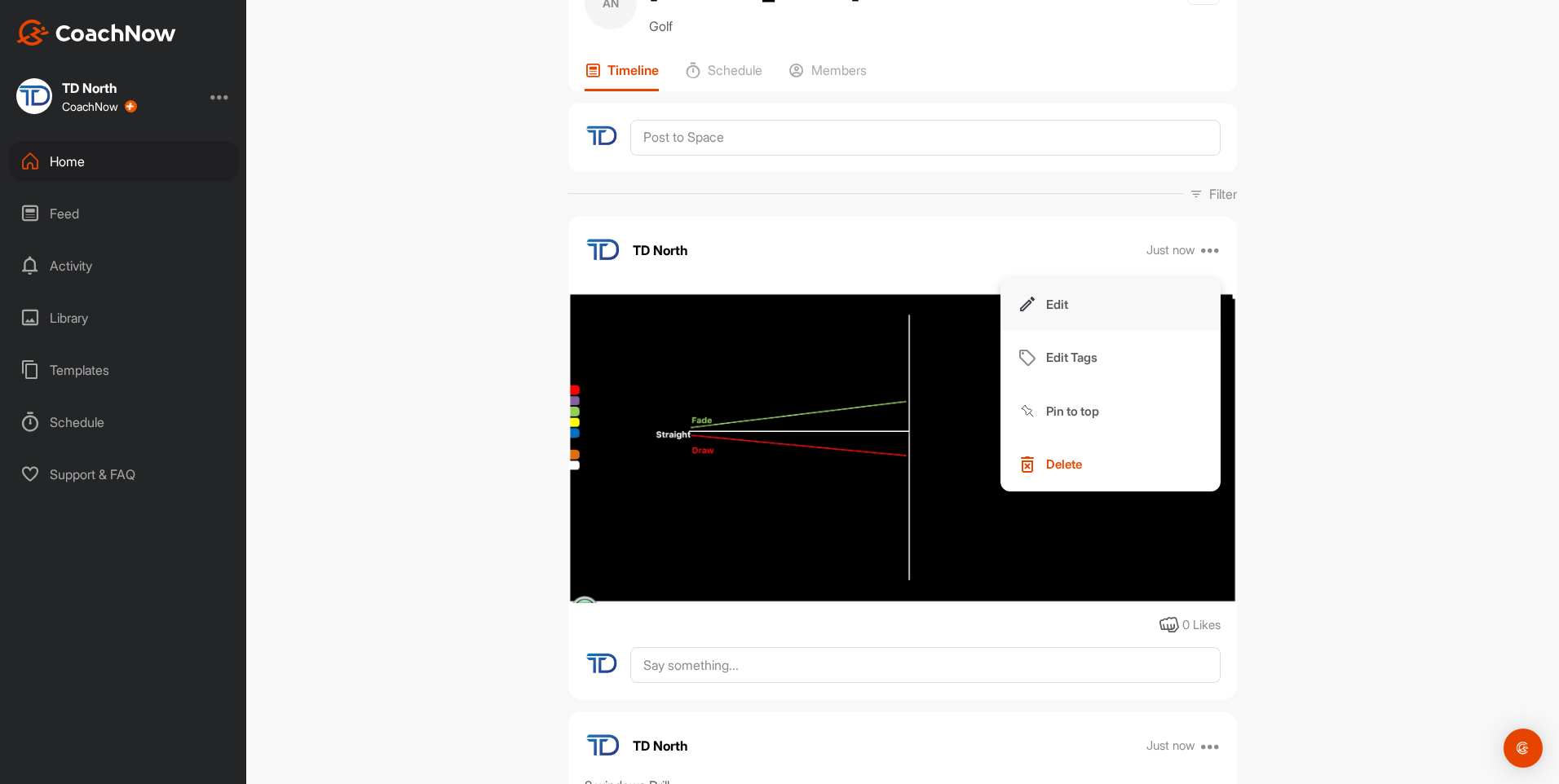
click at [1083, 293] on button "Edit" at bounding box center [1110, 305] width 220 height 54
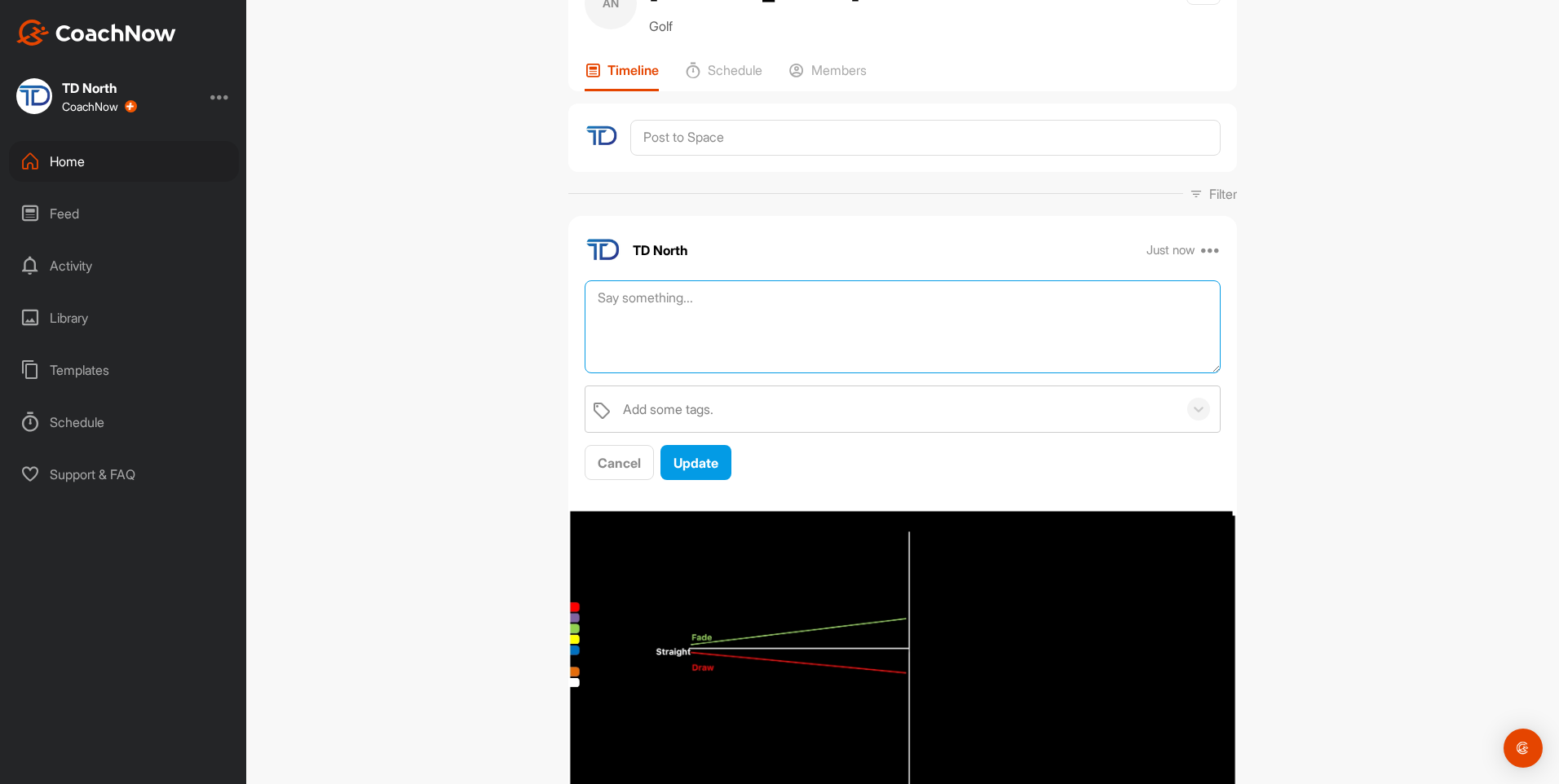
click at [799, 311] on textarea at bounding box center [902, 328] width 636 height 94
type textarea "w"
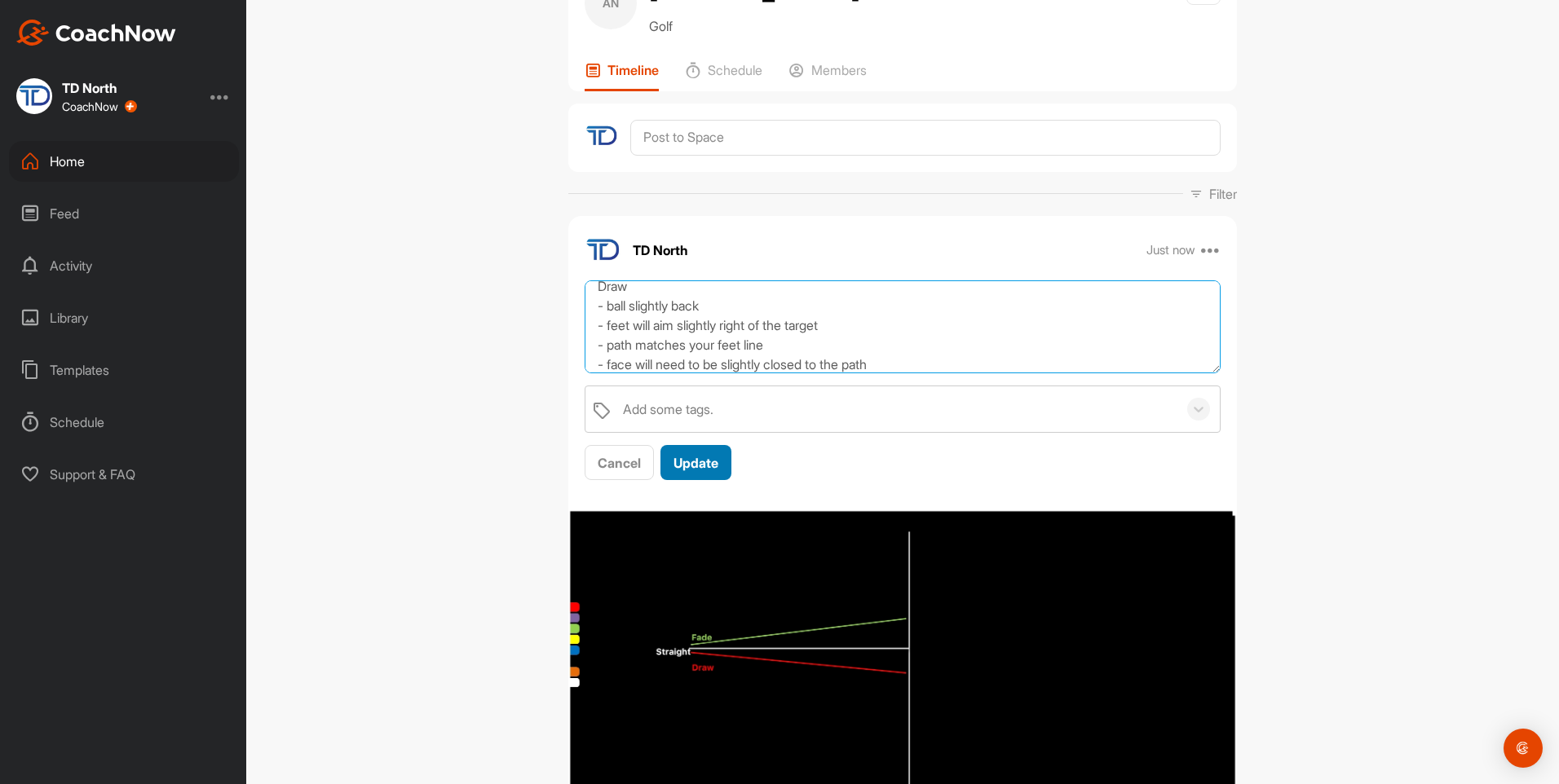
type textarea "Working the ball Fade - ball forward - aim your feet where you want the ball to…"
click at [695, 467] on span "Update" at bounding box center [695, 462] width 45 height 16
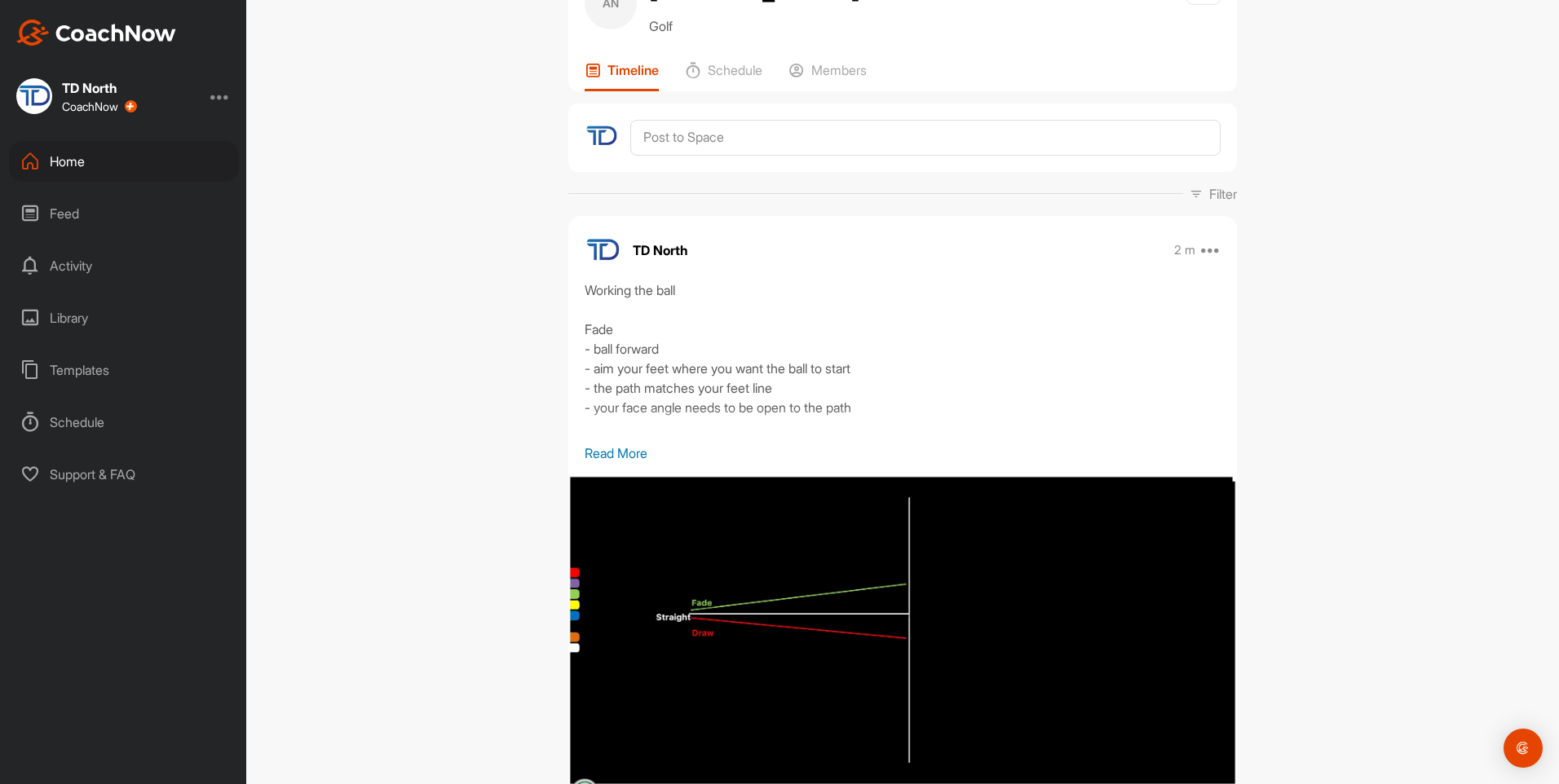
click at [625, 450] on p "Read More" at bounding box center [902, 453] width 636 height 20
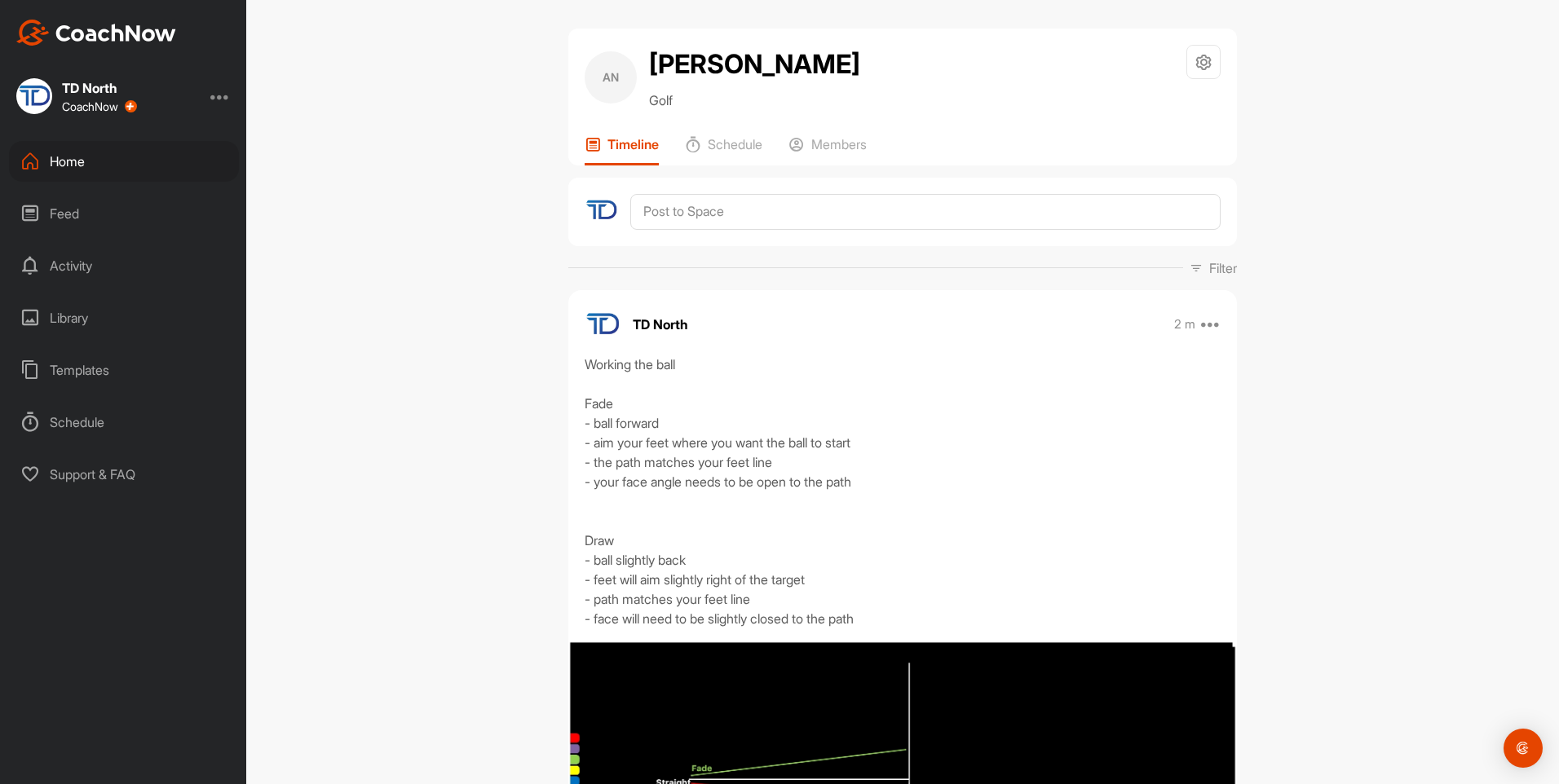
scroll to position [0, 0]
